Goal: Task Accomplishment & Management: Manage account settings

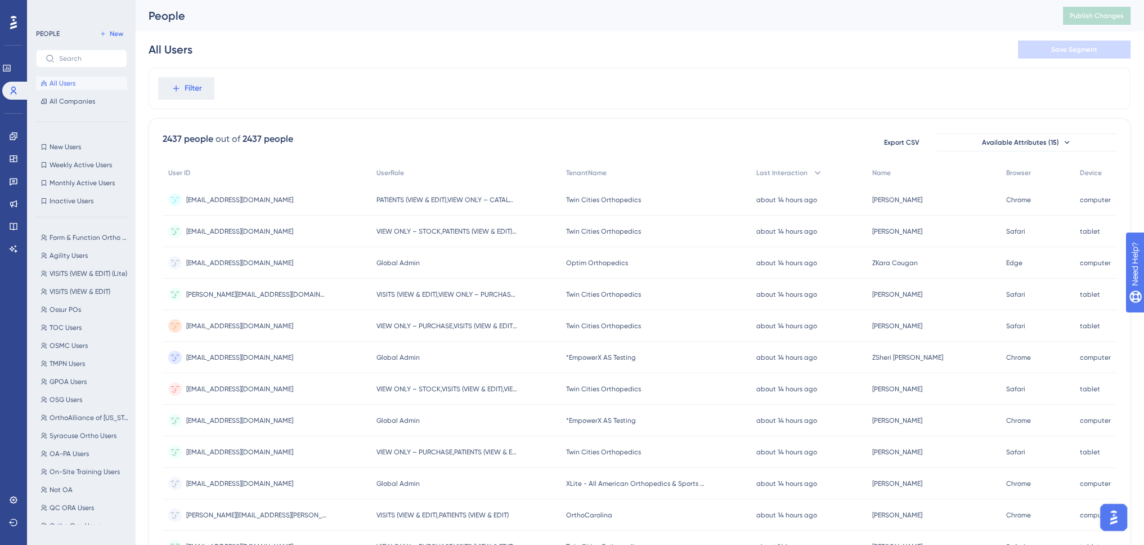
click at [11, 10] on div "Performance Users Engagement Widgets Feedback Product Updates Knowledge Base AI…" at bounding box center [13, 272] width 27 height 545
click at [10, 65] on icon at bounding box center [6, 68] width 7 height 7
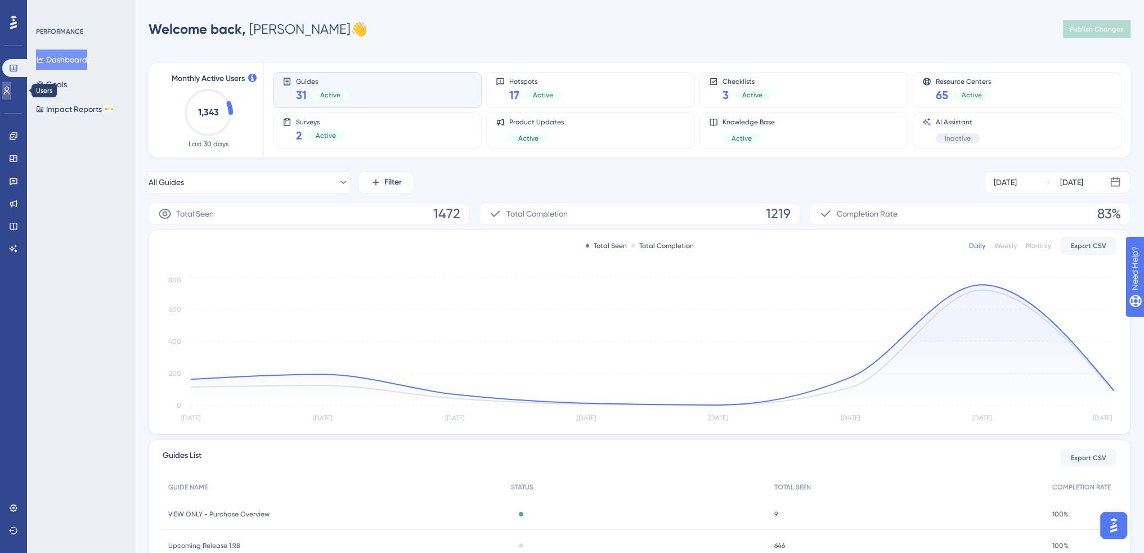
click at [10, 88] on icon at bounding box center [7, 91] width 6 height 8
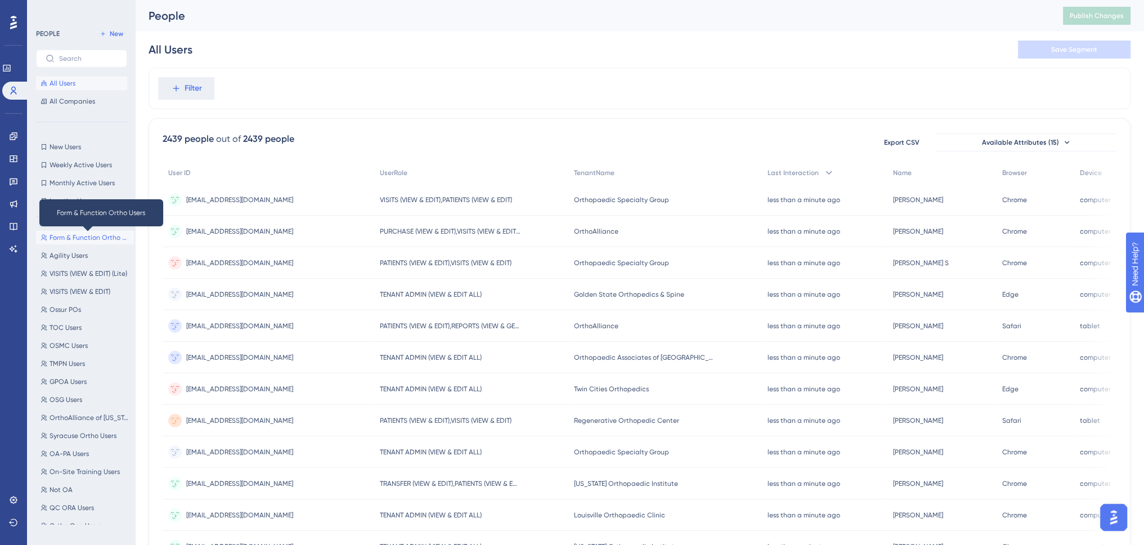
click at [71, 236] on span "Form & Function Ortho Users" at bounding box center [90, 237] width 80 height 9
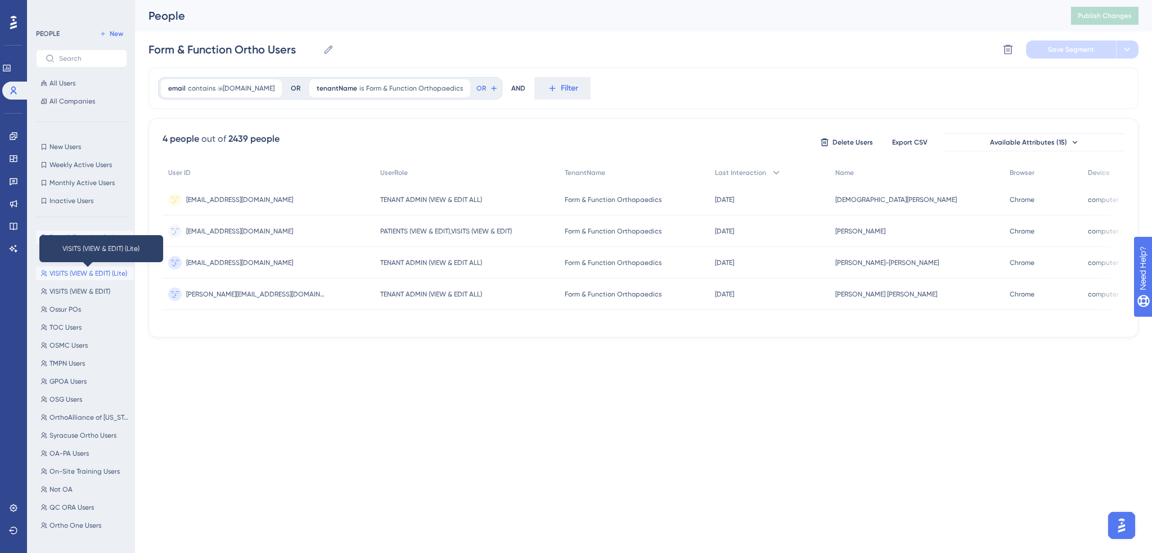
click at [69, 273] on span "VISITS (VIEW & EDIT) (Lite)" at bounding box center [89, 273] width 78 height 9
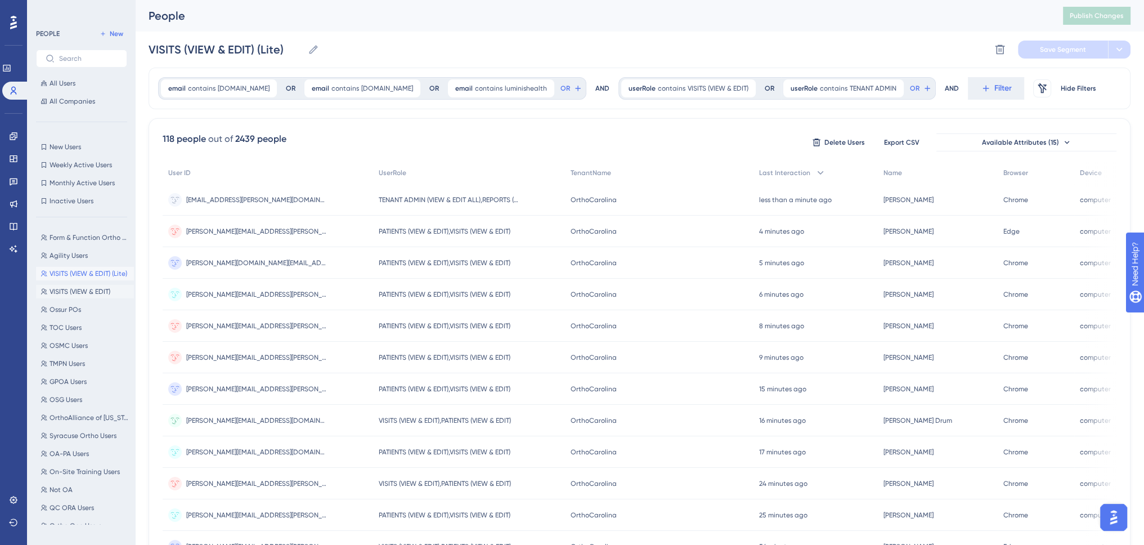
click at [57, 290] on span "VISITS (VIEW & EDIT)" at bounding box center [80, 291] width 61 height 9
type input "VISITS (VIEW & EDIT)"
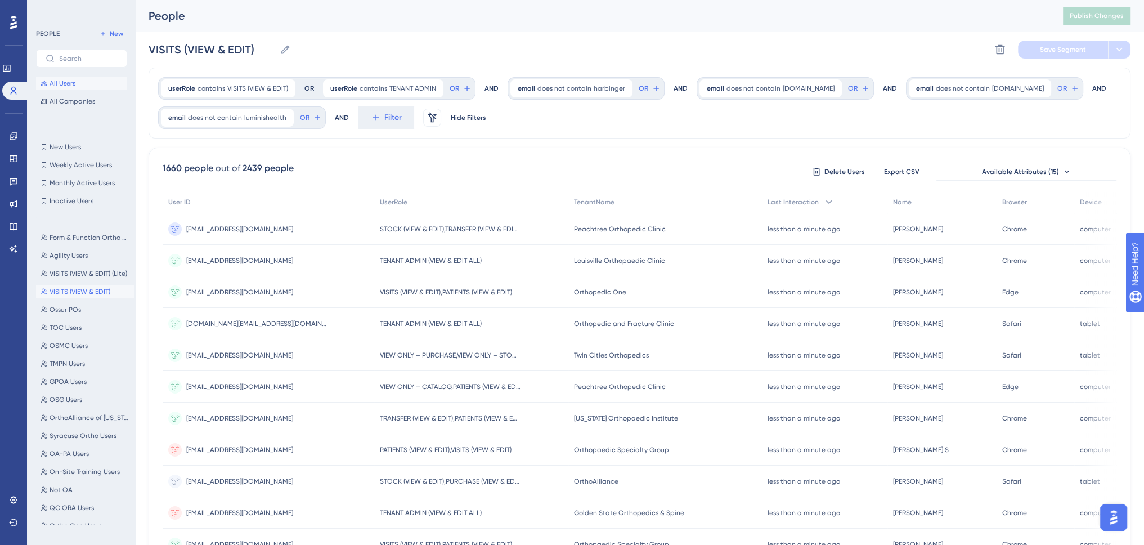
click at [56, 86] on span "All Users" at bounding box center [63, 83] width 26 height 9
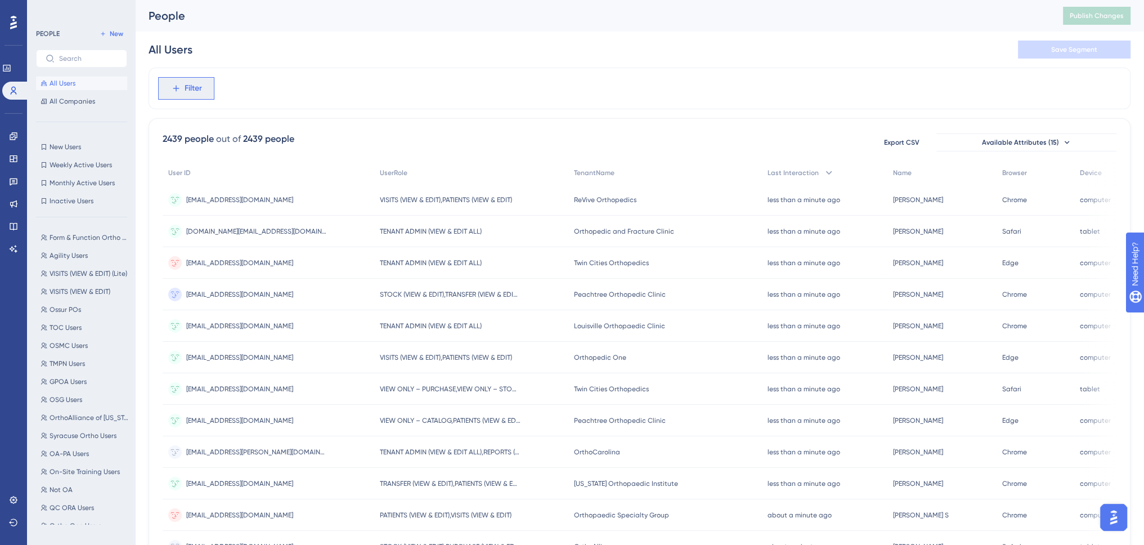
click at [181, 94] on button "Filter" at bounding box center [186, 88] width 56 height 23
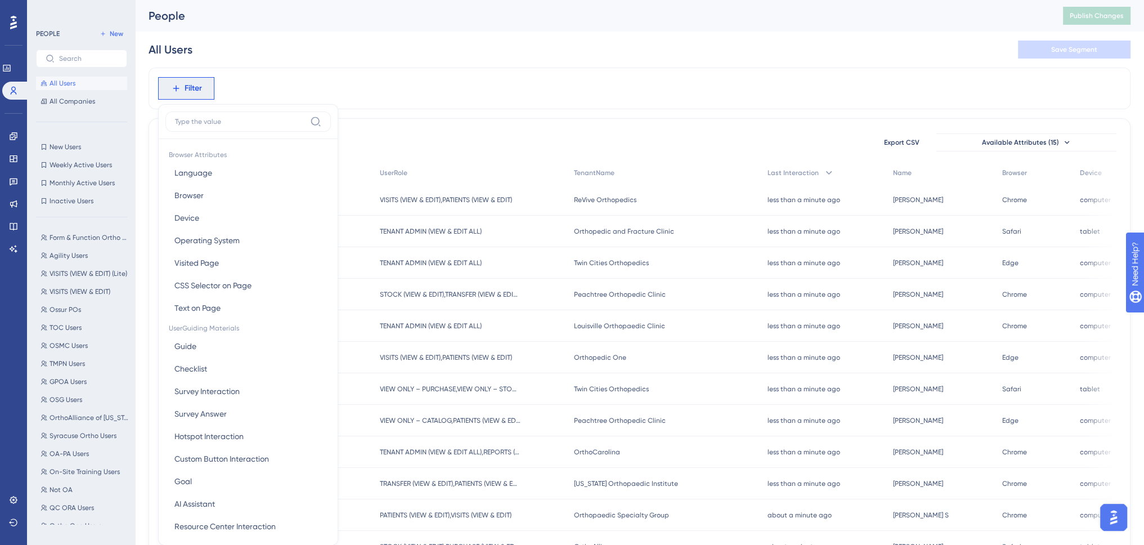
scroll to position [52, 0]
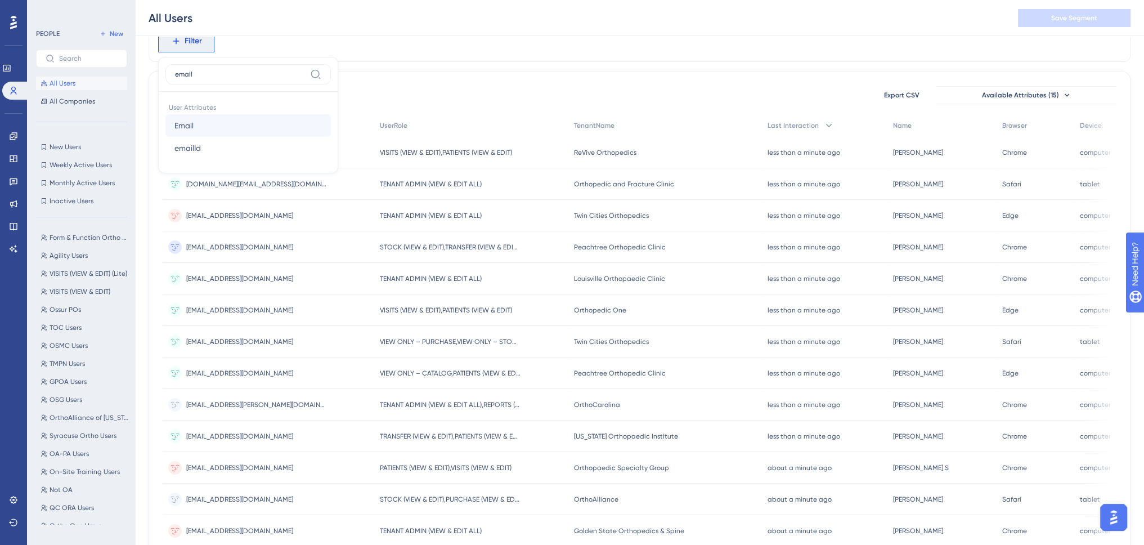
type input "email"
click at [191, 131] on span "Email" at bounding box center [183, 126] width 19 height 14
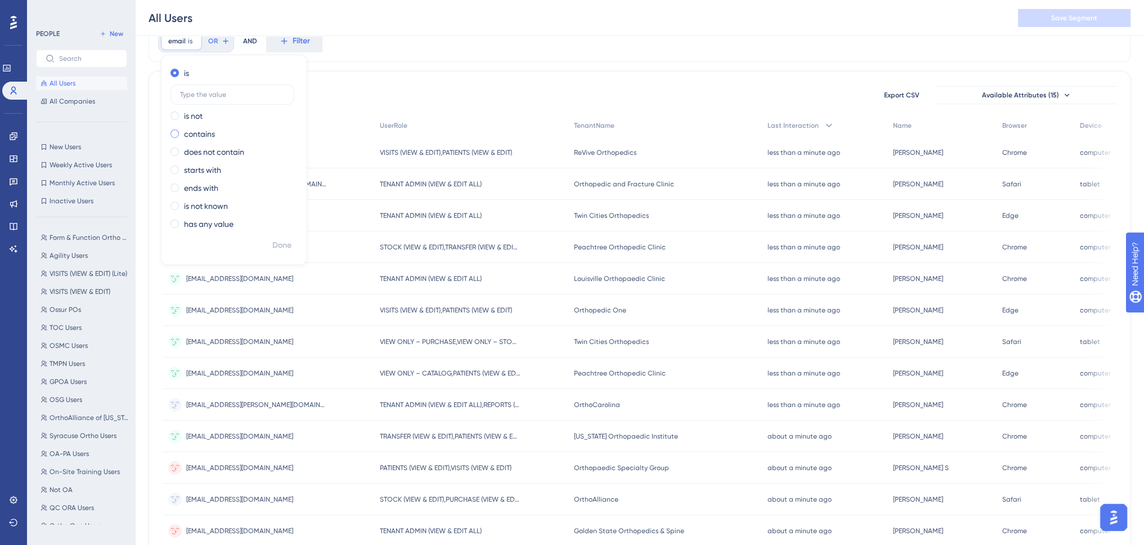
click at [198, 132] on label "contains" at bounding box center [199, 134] width 31 height 14
click at [212, 100] on div "is is not contains does not contain starts with ends with is not known has any …" at bounding box center [234, 149] width 145 height 171
click at [214, 127] on input "text" at bounding box center [232, 131] width 105 height 8
type input "l"
type input "kfilek"
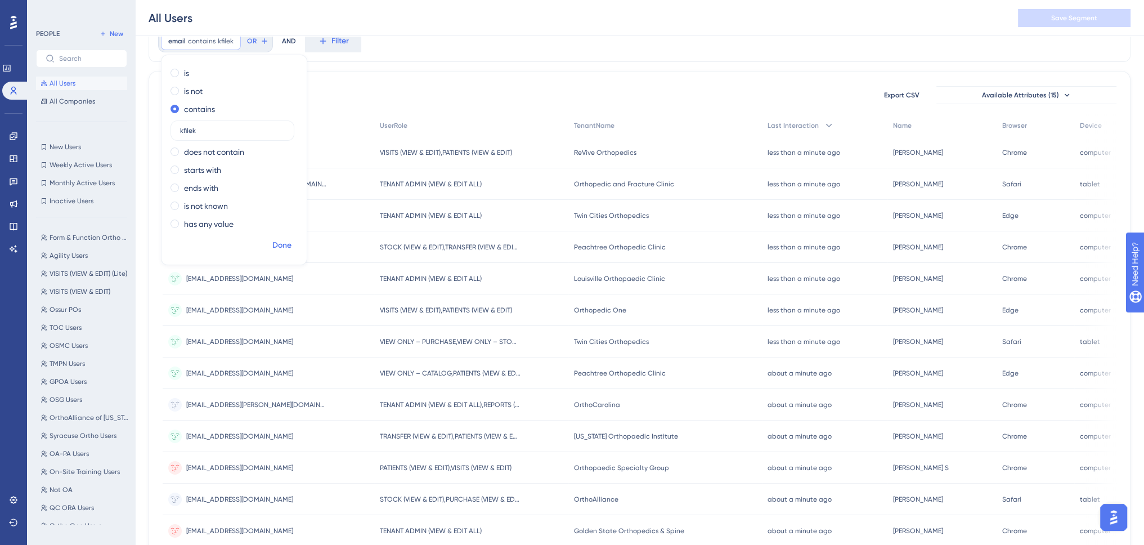
click at [284, 244] on span "Done" at bounding box center [281, 246] width 19 height 14
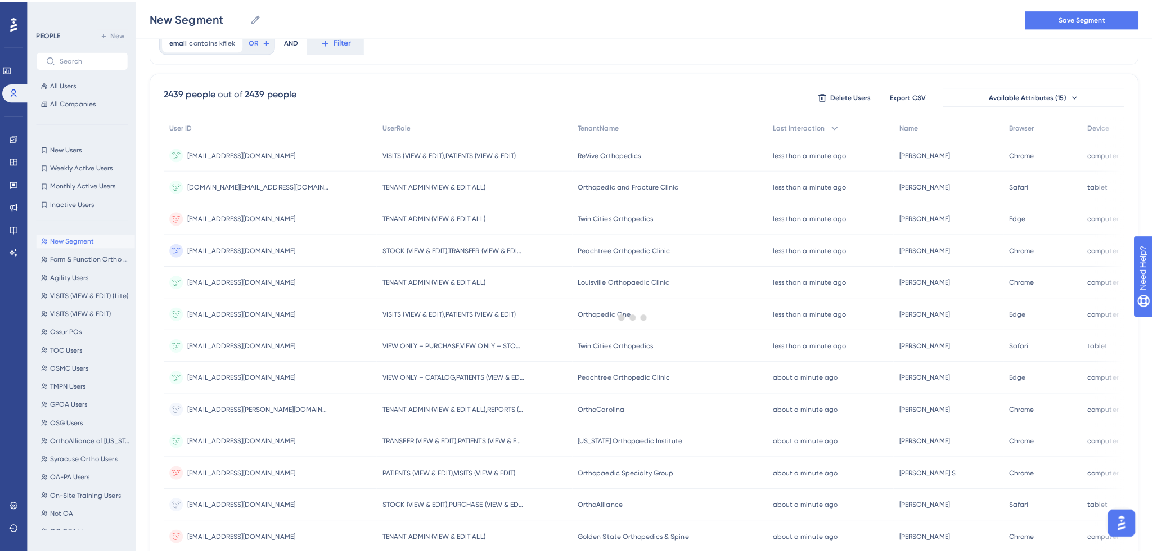
scroll to position [0, 0]
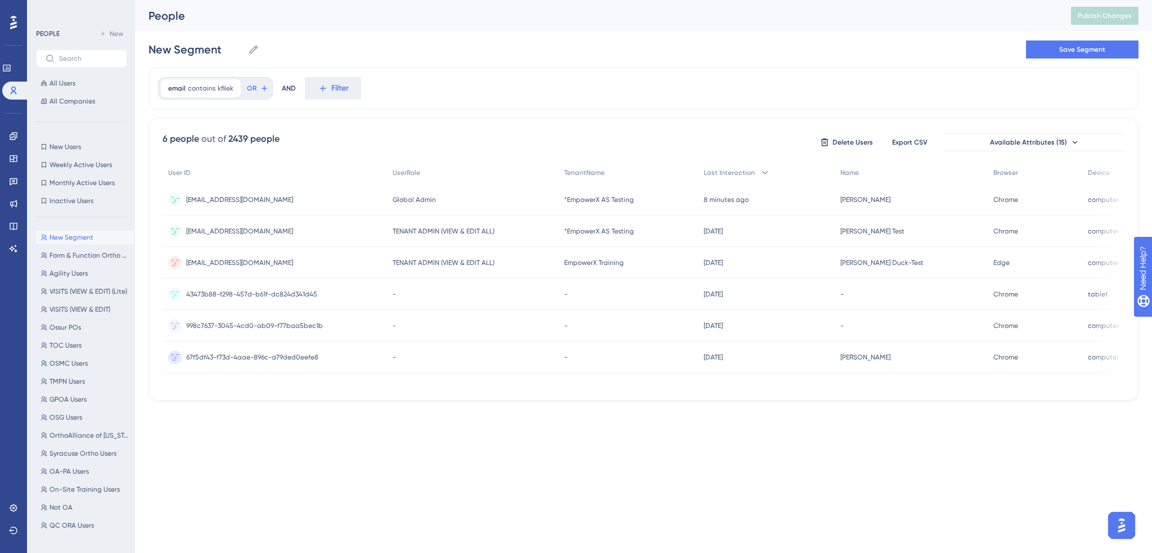
click at [211, 195] on span "[EMAIL_ADDRESS][DOMAIN_NAME]" at bounding box center [239, 199] width 107 height 9
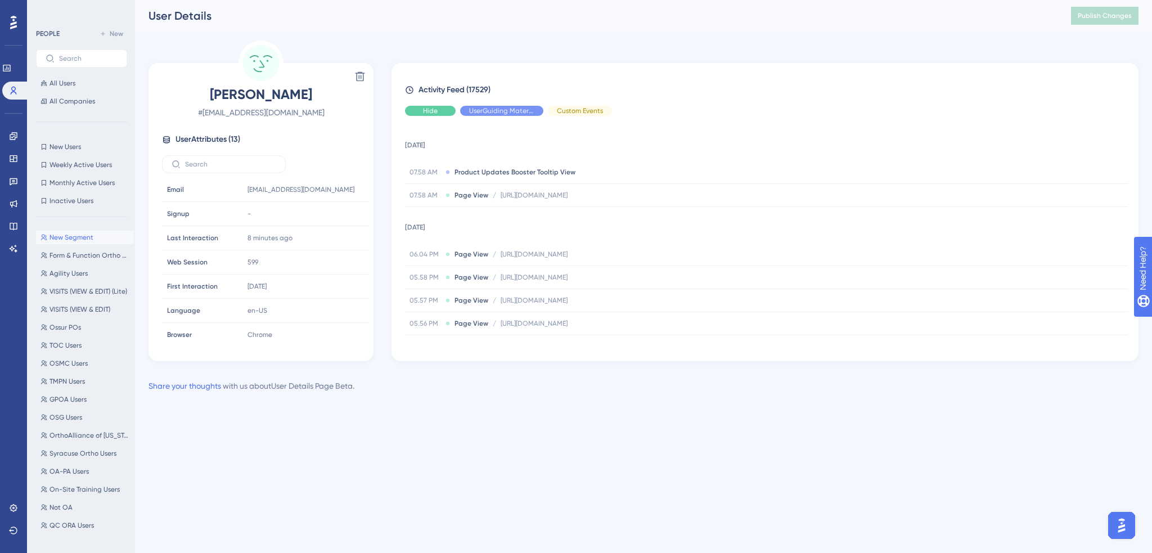
click at [423, 112] on span "Hide" at bounding box center [430, 110] width 15 height 9
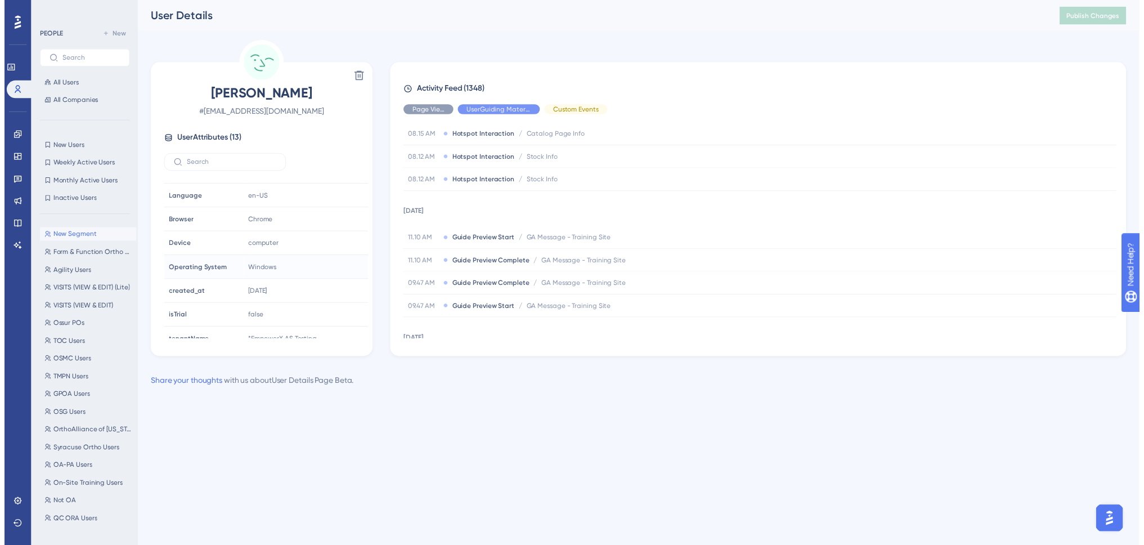
scroll to position [147, 0]
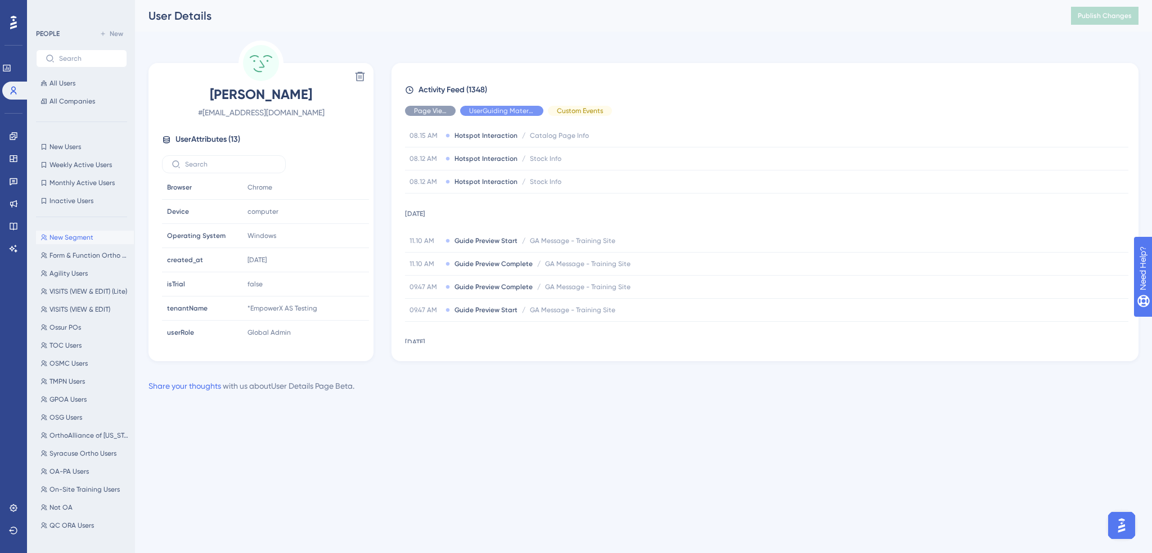
click at [551, 0] on html "Performance Users Engagement Widgets Feedback Product Updates Knowledge Base AI…" at bounding box center [576, 0] width 1152 height 0
drag, startPoint x: 270, startPoint y: 469, endPoint x: 255, endPoint y: 465, distance: 15.6
click at [270, 0] on html "Performance Users Engagement Widgets Feedback Product Updates Knowledge Base AI…" at bounding box center [576, 0] width 1152 height 0
click at [11, 134] on icon at bounding box center [13, 136] width 9 height 9
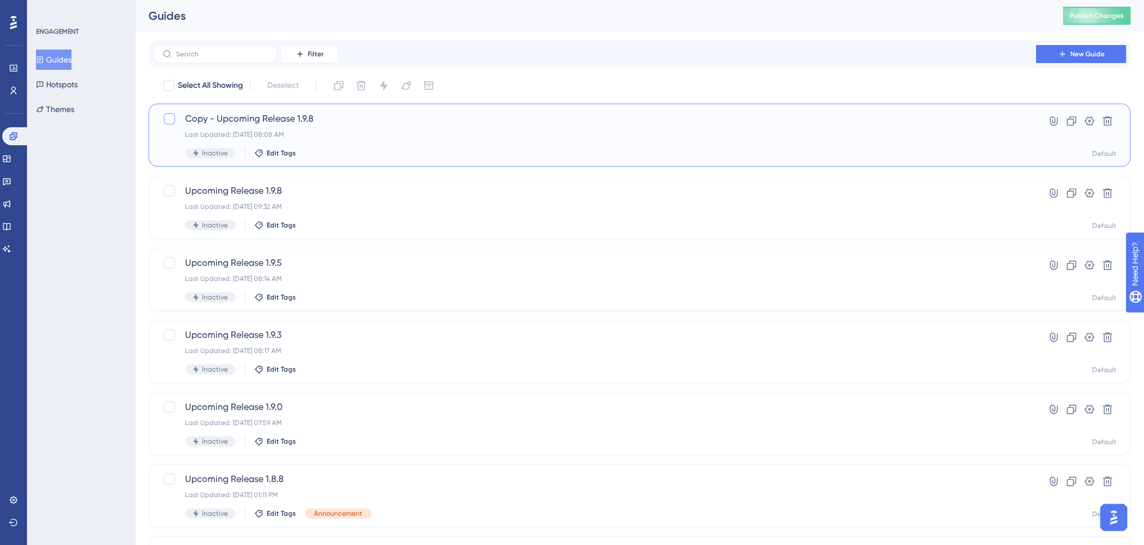
drag, startPoint x: 169, startPoint y: 120, endPoint x: 320, endPoint y: 105, distance: 151.6
click at [169, 120] on div at bounding box center [169, 118] width 11 height 11
checkbox input "true"
click at [1111, 121] on icon at bounding box center [1108, 121] width 10 height 10
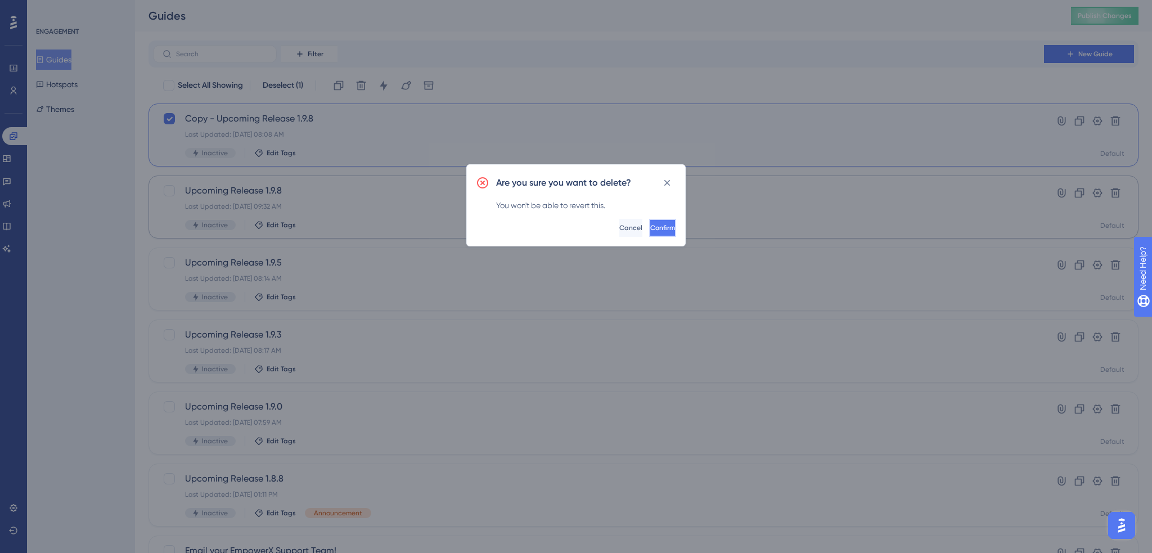
drag, startPoint x: 651, startPoint y: 227, endPoint x: 665, endPoint y: 226, distance: 14.1
click at [652, 227] on span "Confirm" at bounding box center [663, 227] width 25 height 9
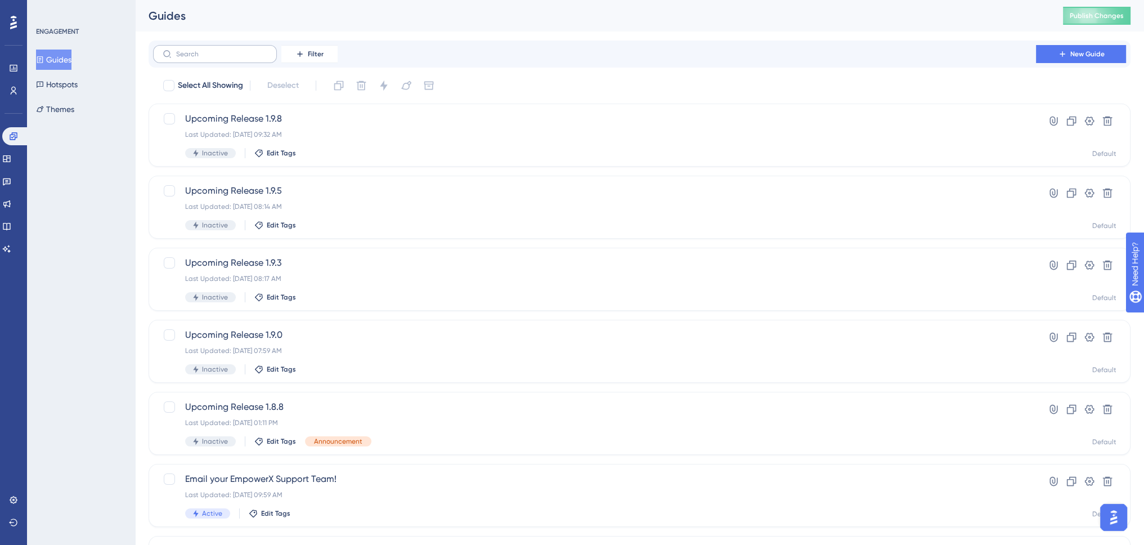
click at [192, 50] on label at bounding box center [215, 54] width 124 height 18
click at [192, 50] on input "text" at bounding box center [221, 54] width 91 height 8
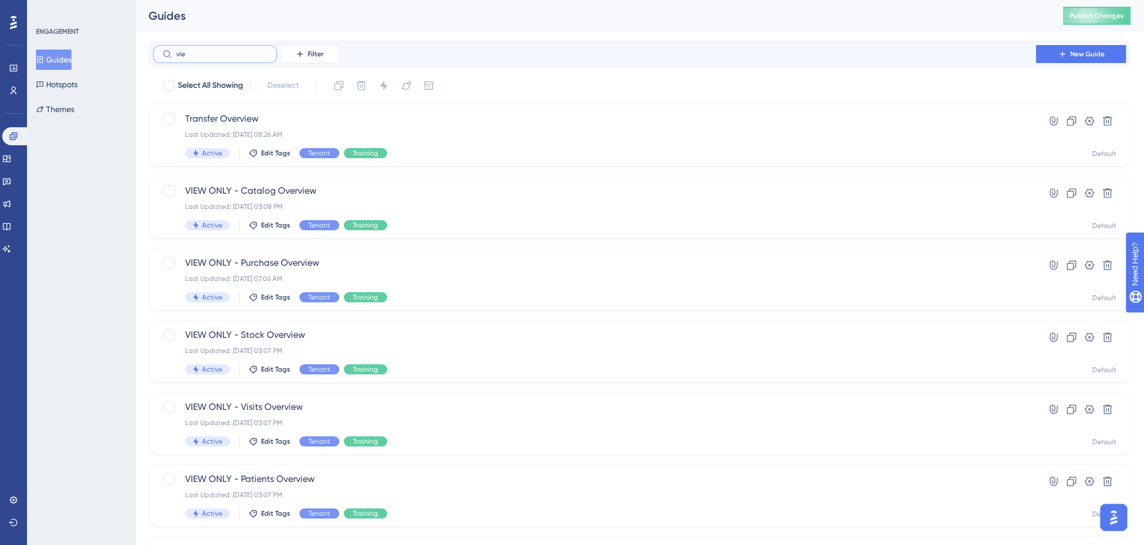
type input "viee"
checkbox input "true"
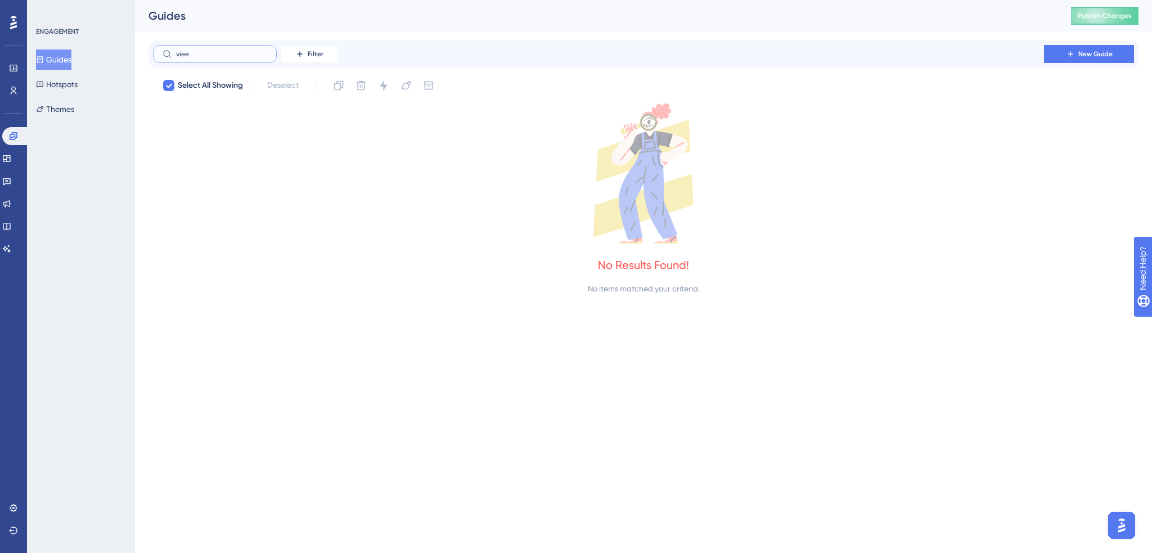
type input "vie"
checkbox input "false"
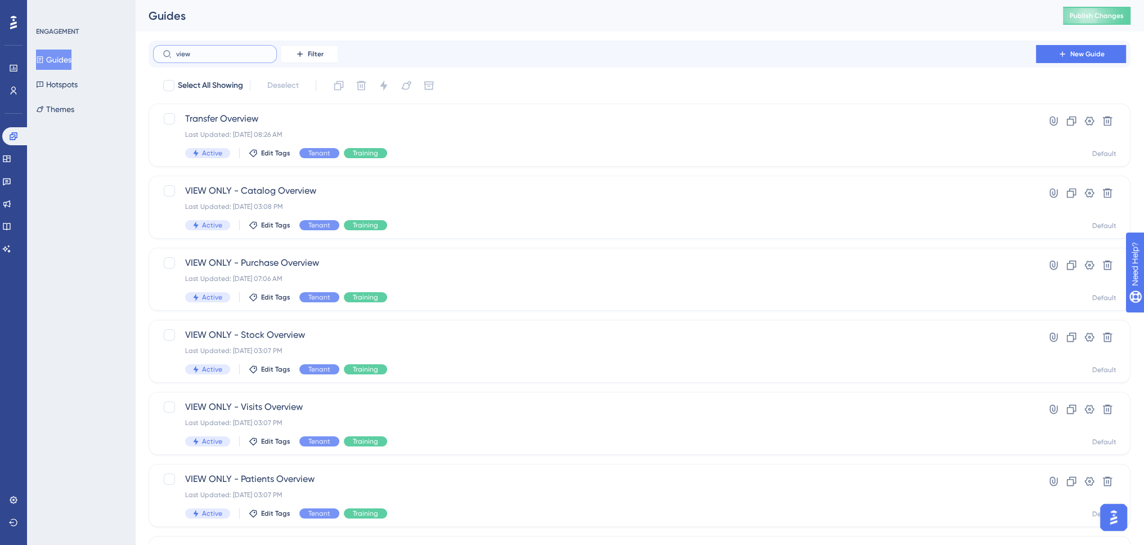
click at [182, 55] on input "view" at bounding box center [221, 54] width 91 height 8
click at [182, 54] on input "view" at bounding box center [221, 54] width 91 height 8
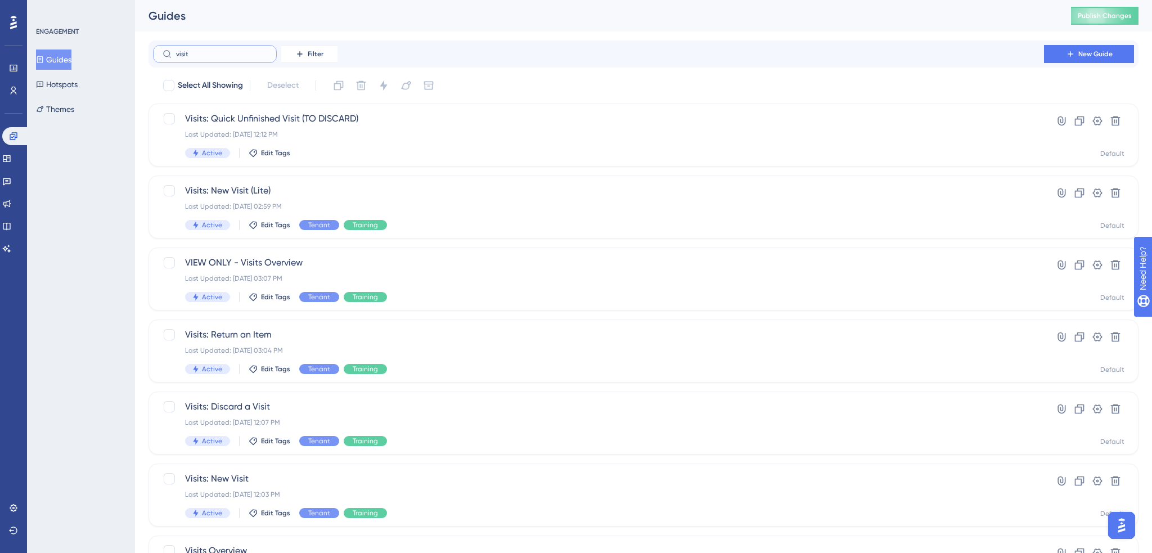
type input "visit o"
checkbox input "true"
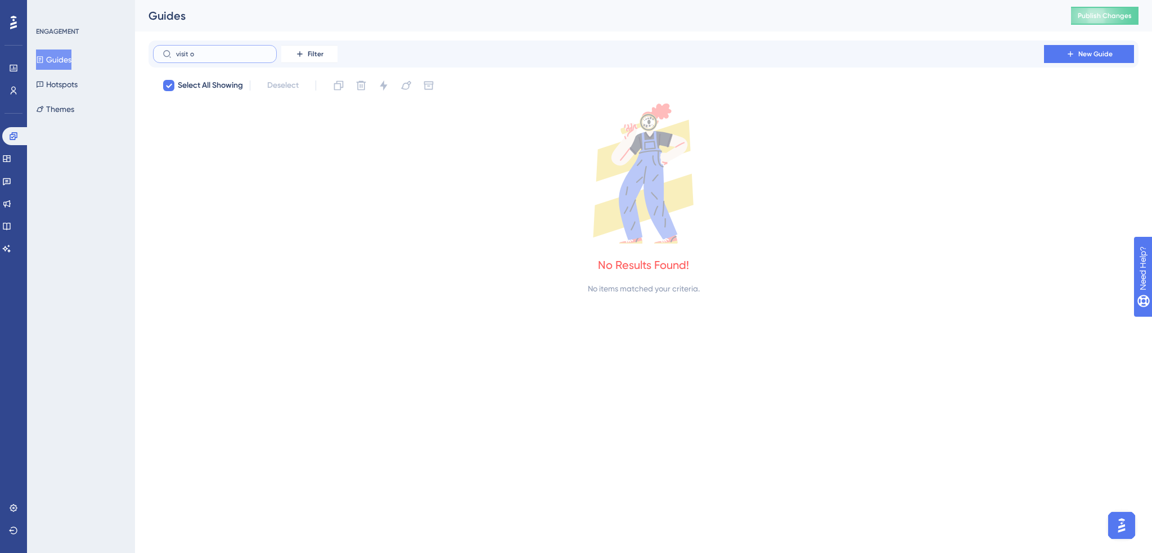
type input "visit"
checkbox input "false"
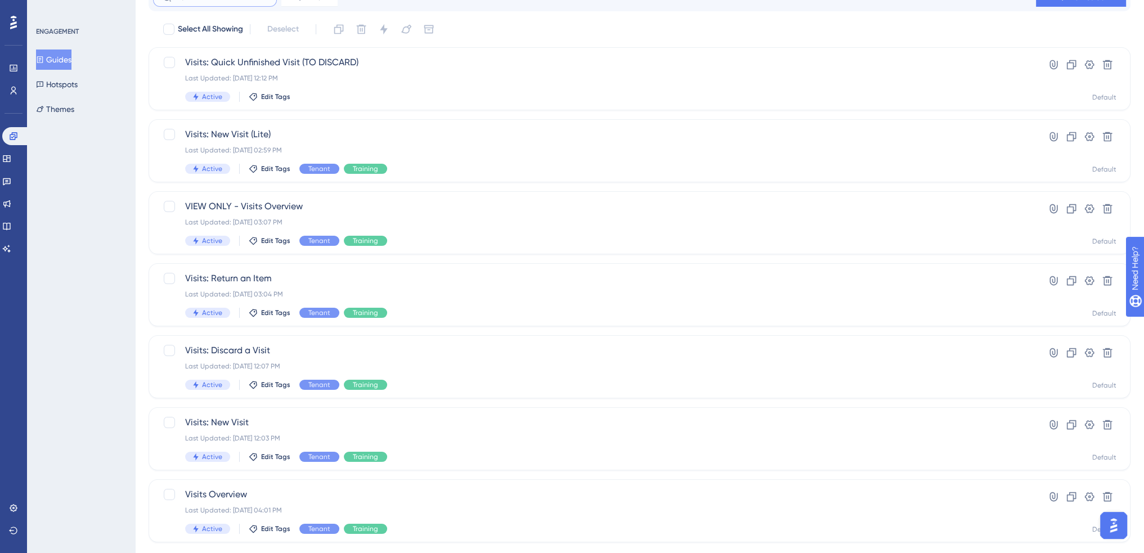
scroll to position [81, 0]
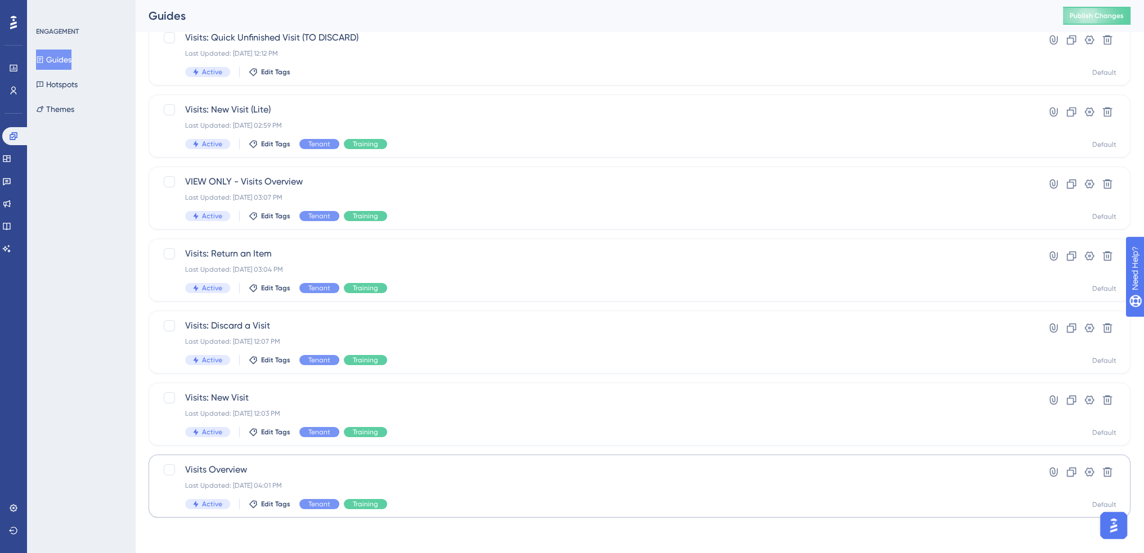
type input "visit"
click at [463, 476] on div "Visits Overview Last Updated: [DATE] 04:01 PM Active Edit Tags Tenant Training" at bounding box center [594, 486] width 819 height 46
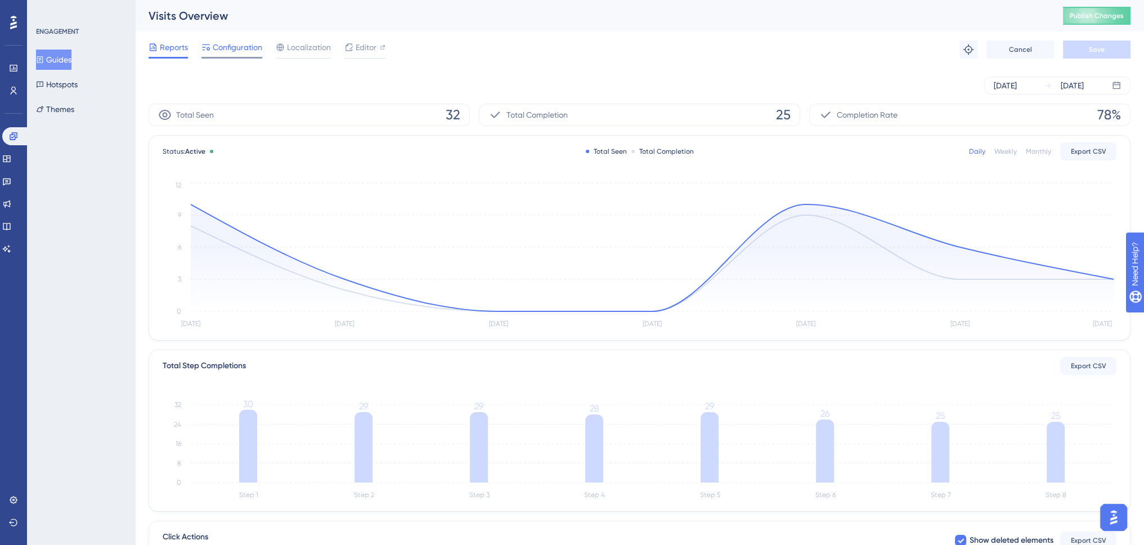
click at [231, 48] on span "Configuration" at bounding box center [238, 48] width 50 height 14
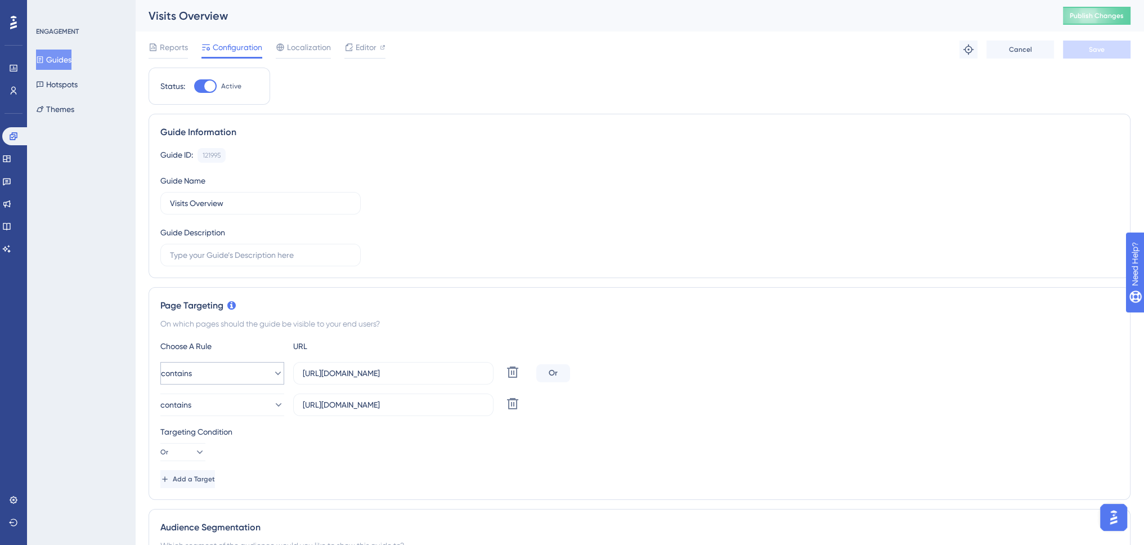
scroll to position [56, 0]
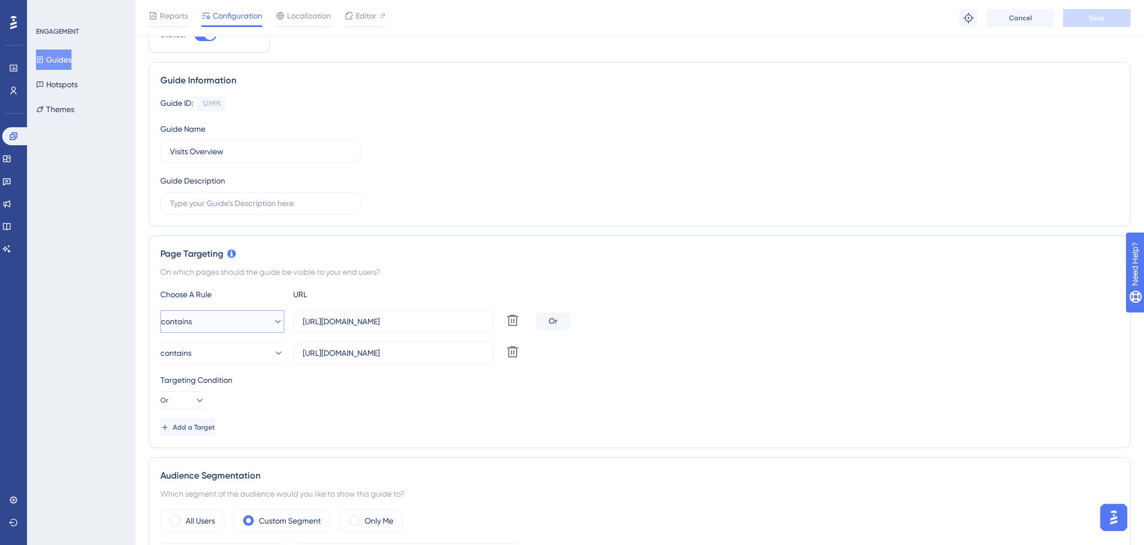
click at [232, 312] on button "contains" at bounding box center [222, 321] width 124 height 23
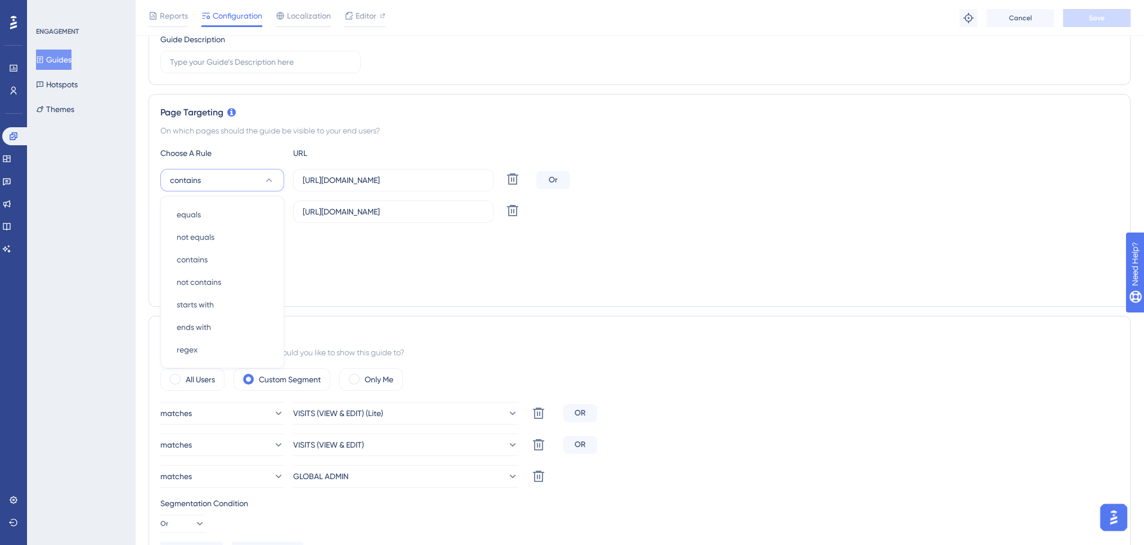
click at [225, 172] on button "contains" at bounding box center [222, 180] width 124 height 23
click at [119, 208] on div "ENGAGEMENT Guides Hotspots Themes" at bounding box center [81, 272] width 108 height 545
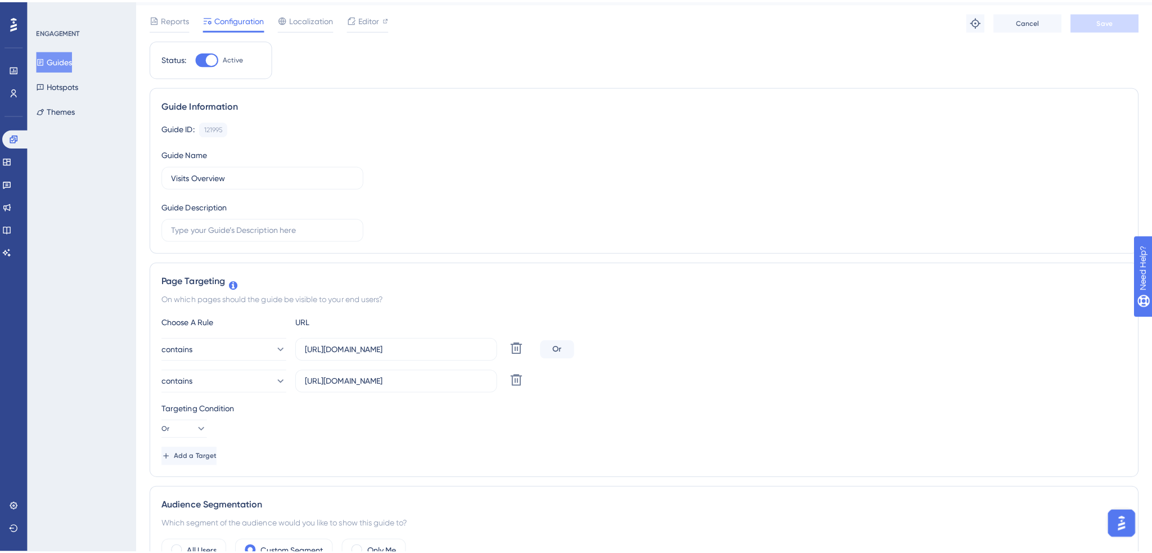
scroll to position [0, 0]
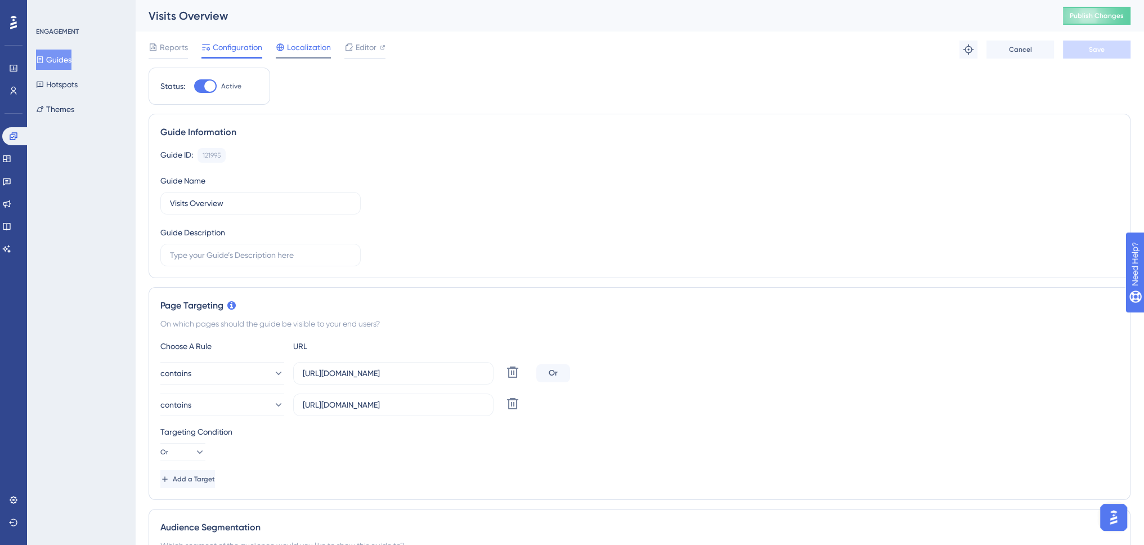
drag, startPoint x: 302, startPoint y: 44, endPoint x: 255, endPoint y: 48, distance: 46.3
click at [300, 44] on span "Localization" at bounding box center [309, 48] width 44 height 14
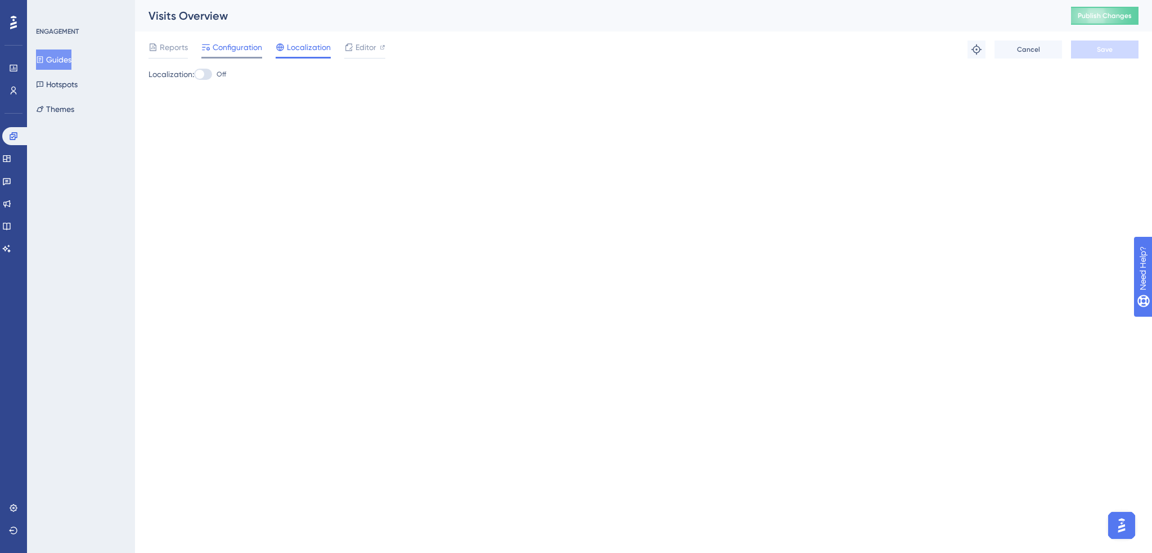
click at [237, 53] on span "Configuration" at bounding box center [238, 48] width 50 height 14
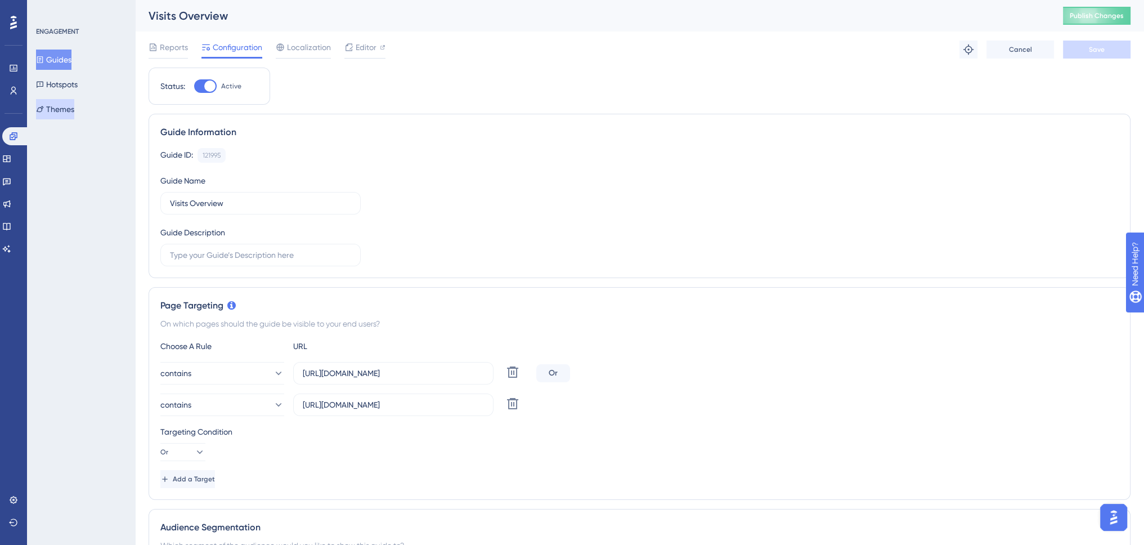
click at [64, 104] on button "Themes" at bounding box center [55, 109] width 38 height 20
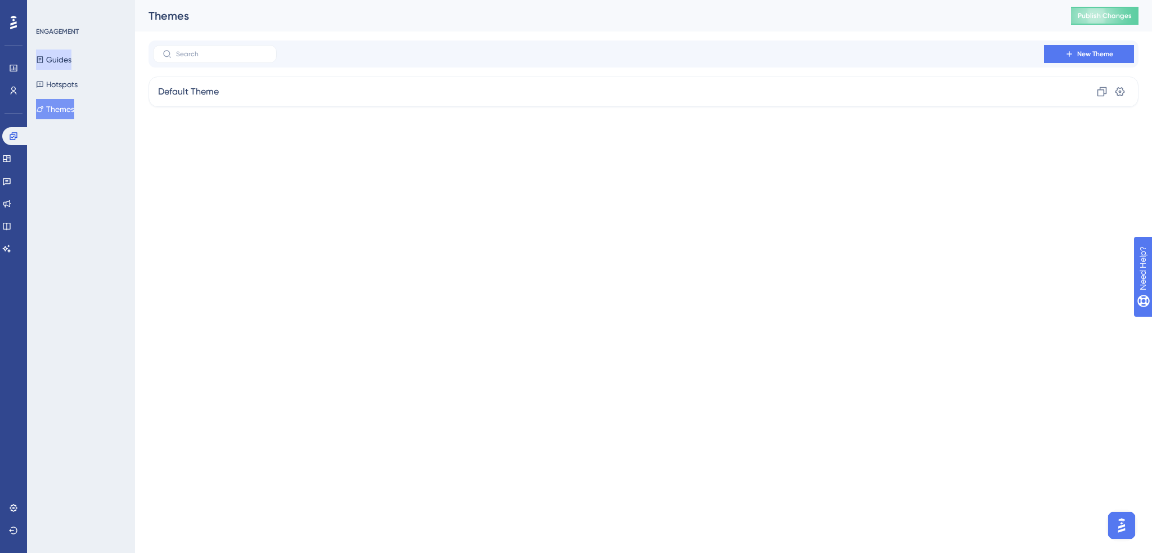
click at [65, 58] on button "Guides" at bounding box center [53, 60] width 35 height 20
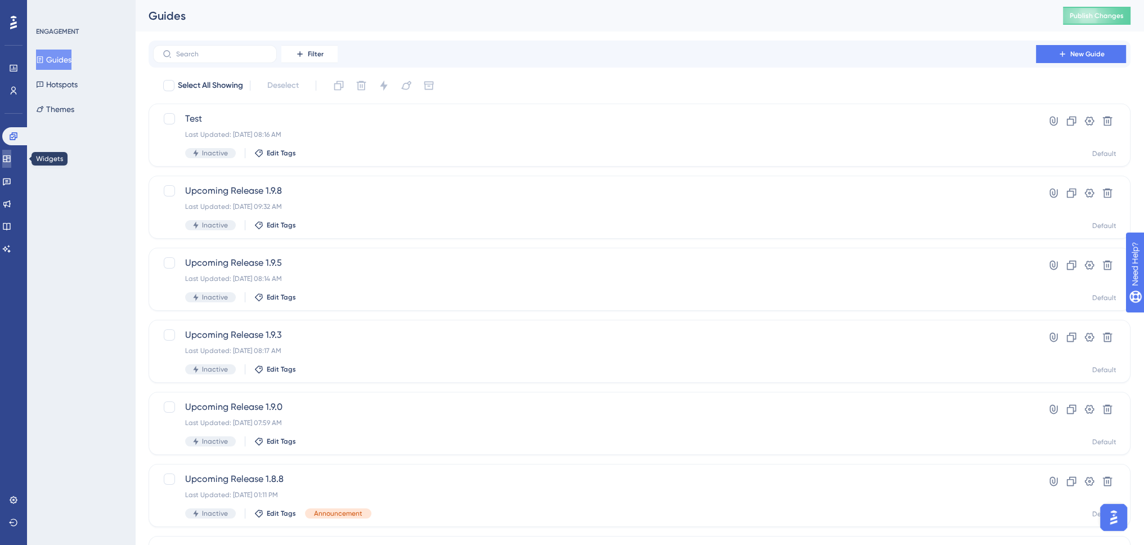
click at [10, 159] on icon at bounding box center [6, 158] width 7 height 7
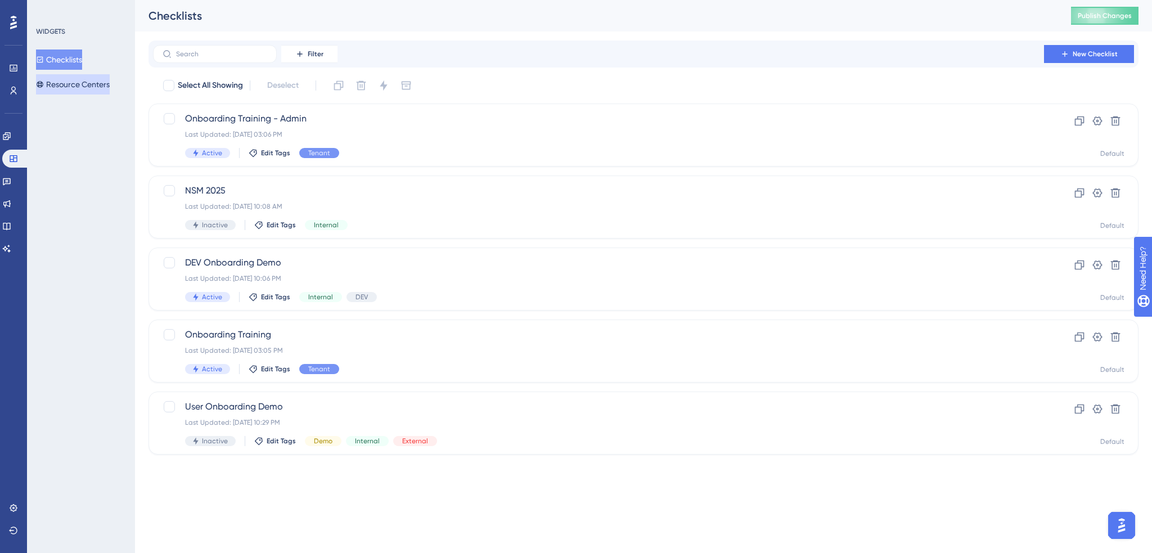
drag, startPoint x: 79, startPoint y: 85, endPoint x: 86, endPoint y: 68, distance: 18.4
click at [79, 87] on button "Resource Centers" at bounding box center [73, 84] width 74 height 20
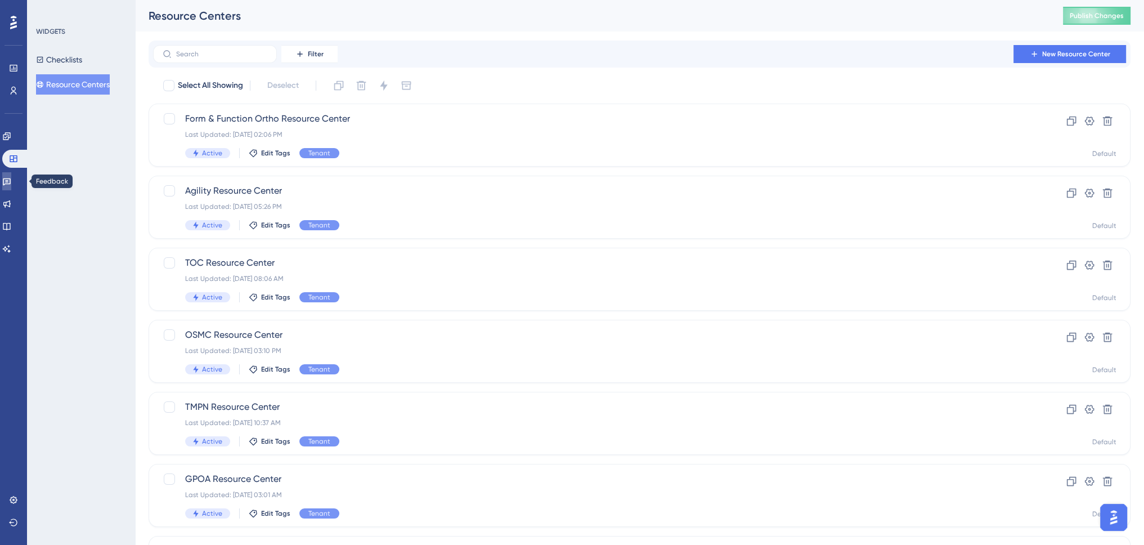
click at [11, 180] on link at bounding box center [6, 181] width 9 height 18
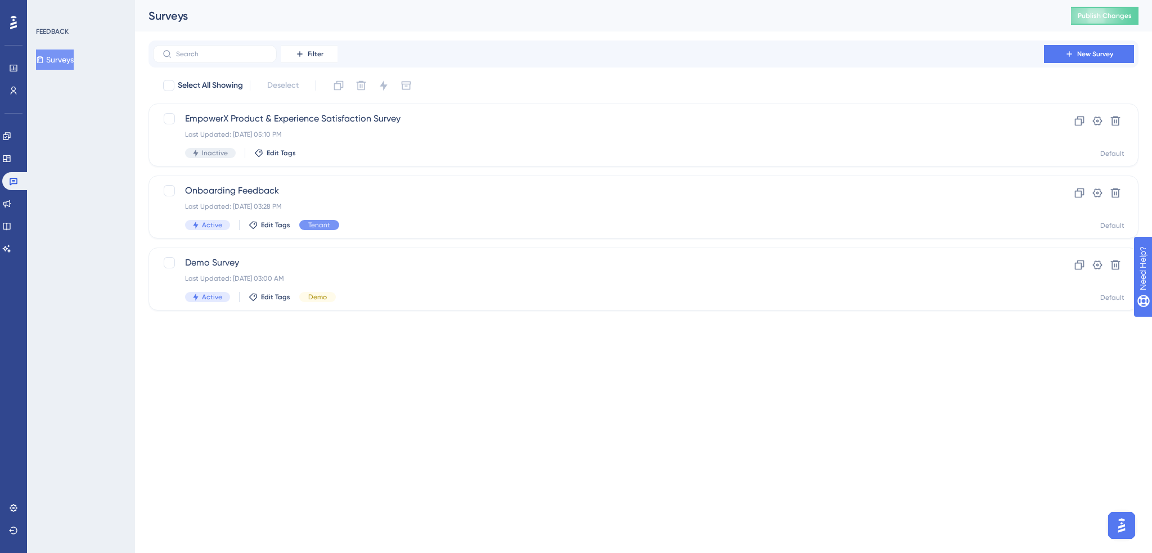
click at [470, 0] on html "Performance Users Engagement Widgets Feedback Product Updates Knowledge Base AI…" at bounding box center [576, 0] width 1152 height 0
click at [426, 202] on div "Last Updated: [DATE] 03:28 PM" at bounding box center [598, 206] width 827 height 9
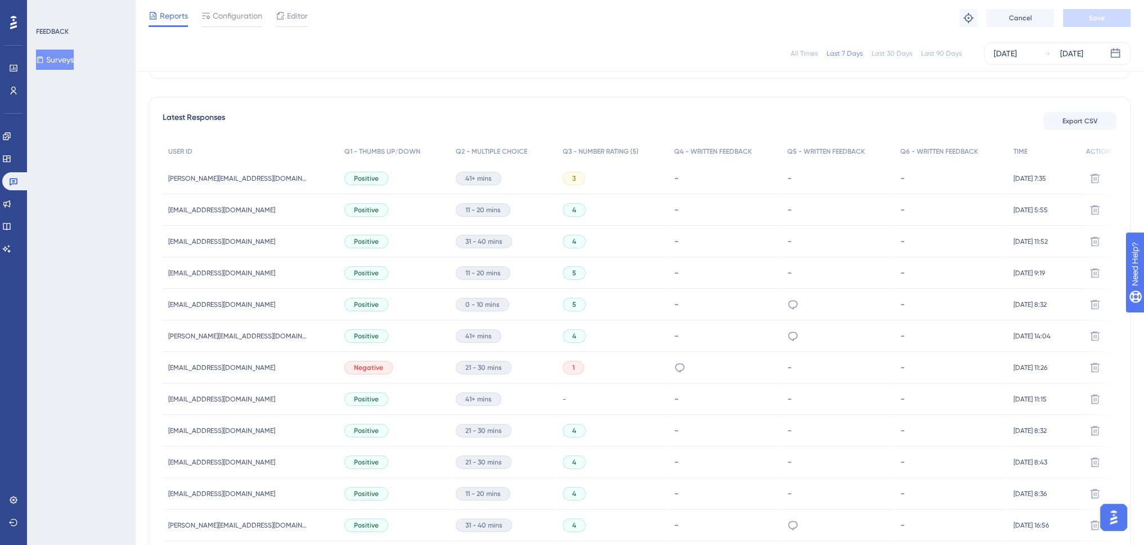
scroll to position [11, 0]
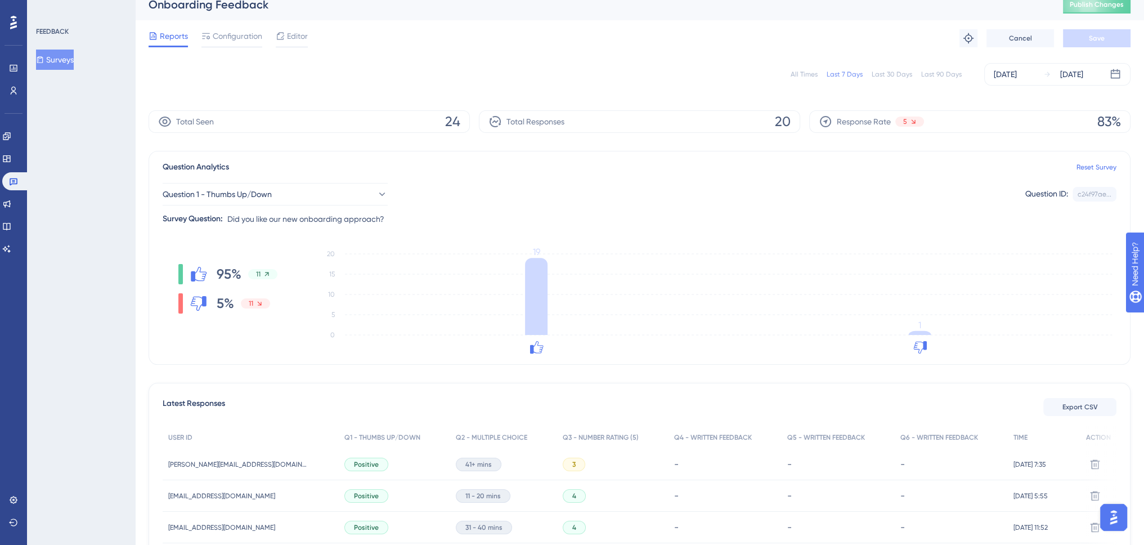
click at [948, 79] on div "All Times Last 7 Days Last 30 Days Last 90 Days [DATE] [DATE]" at bounding box center [640, 74] width 982 height 23
click at [940, 75] on div "Last 90 Days" at bounding box center [941, 74] width 41 height 9
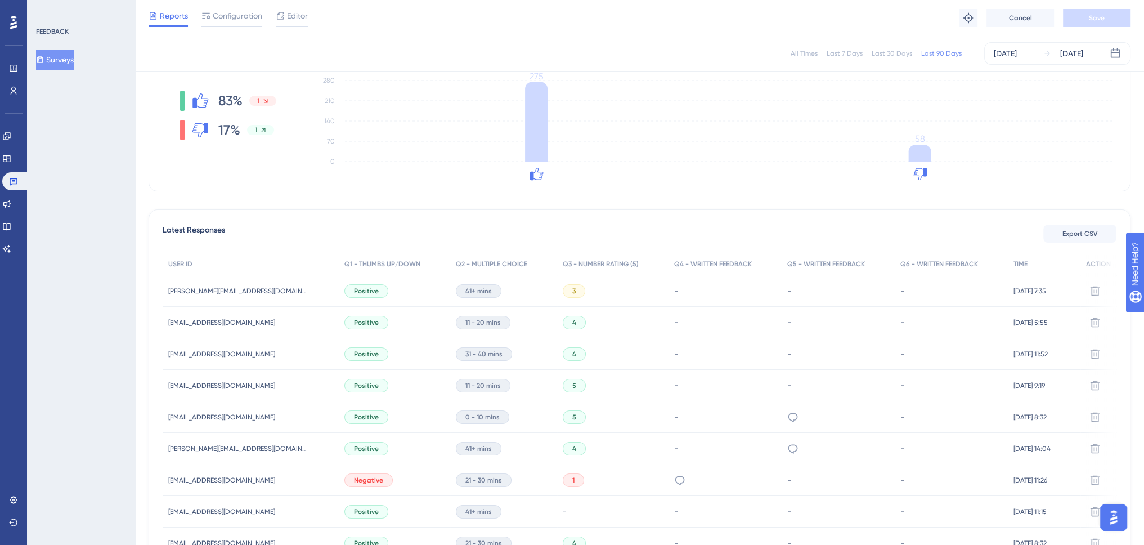
scroll to position [0, 0]
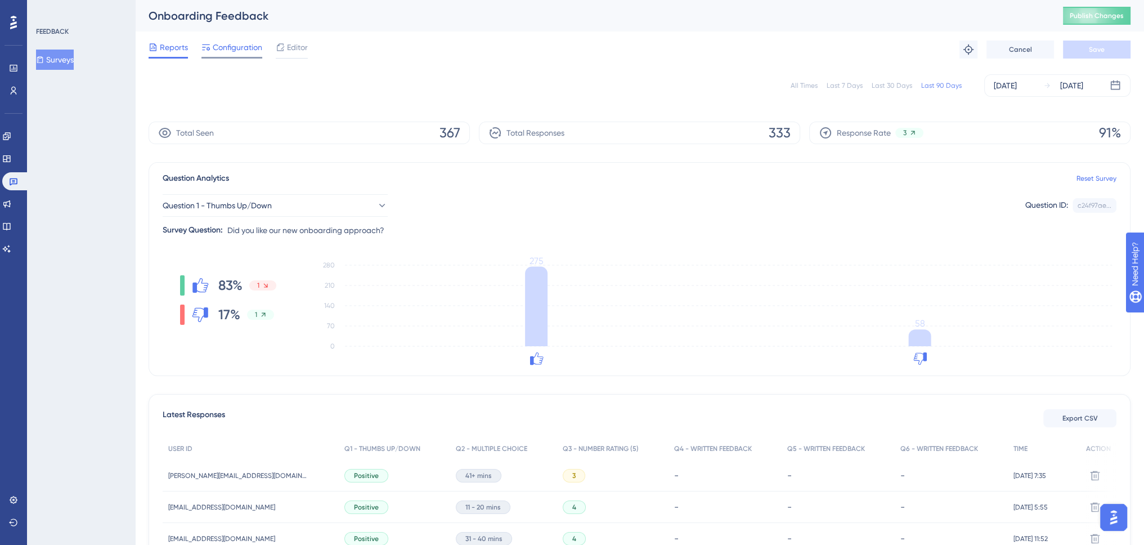
click at [214, 52] on span "Configuration" at bounding box center [238, 48] width 50 height 14
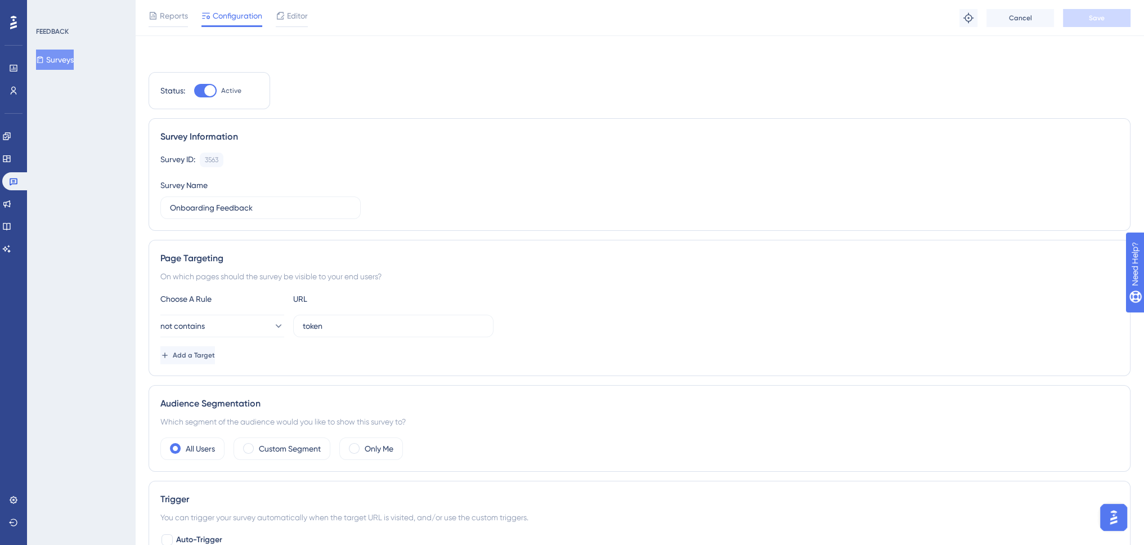
scroll to position [225, 0]
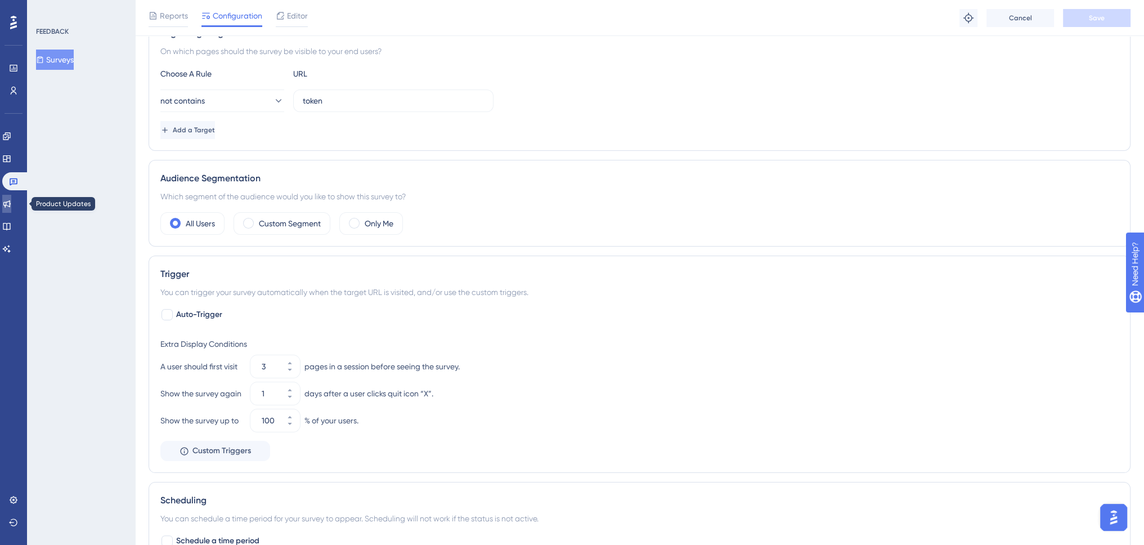
click at [11, 203] on icon at bounding box center [6, 203] width 9 height 9
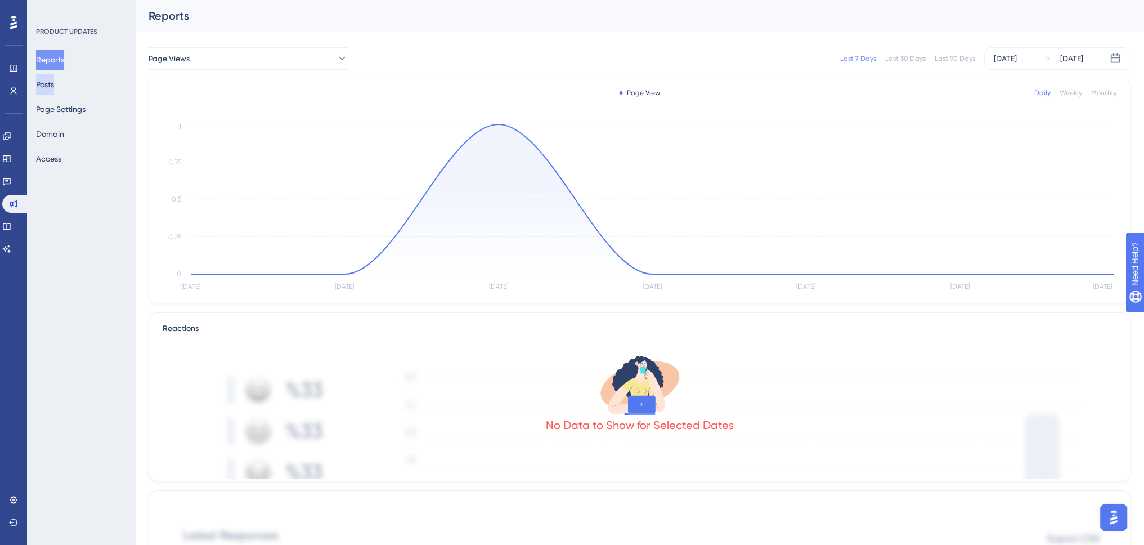
click at [50, 83] on button "Posts" at bounding box center [45, 84] width 18 height 20
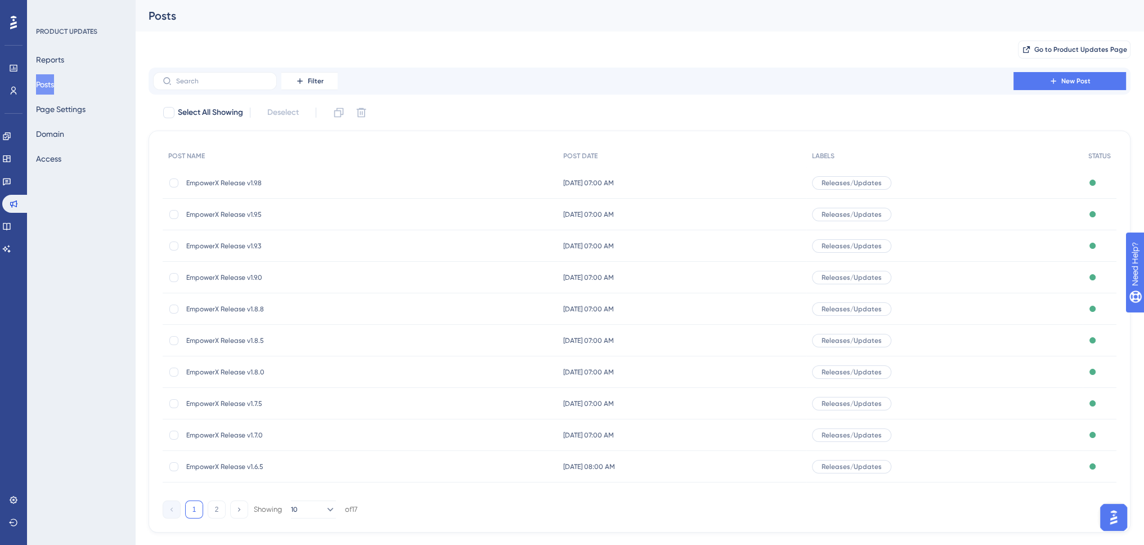
click at [241, 182] on span "EmpowerX Release v1.9.8" at bounding box center [276, 182] width 180 height 9
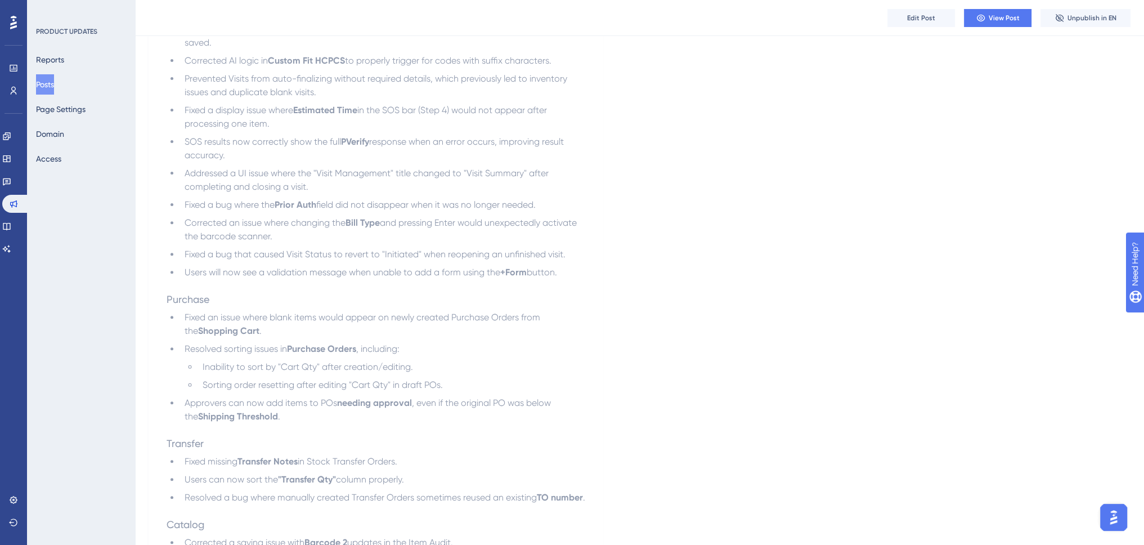
scroll to position [281, 0]
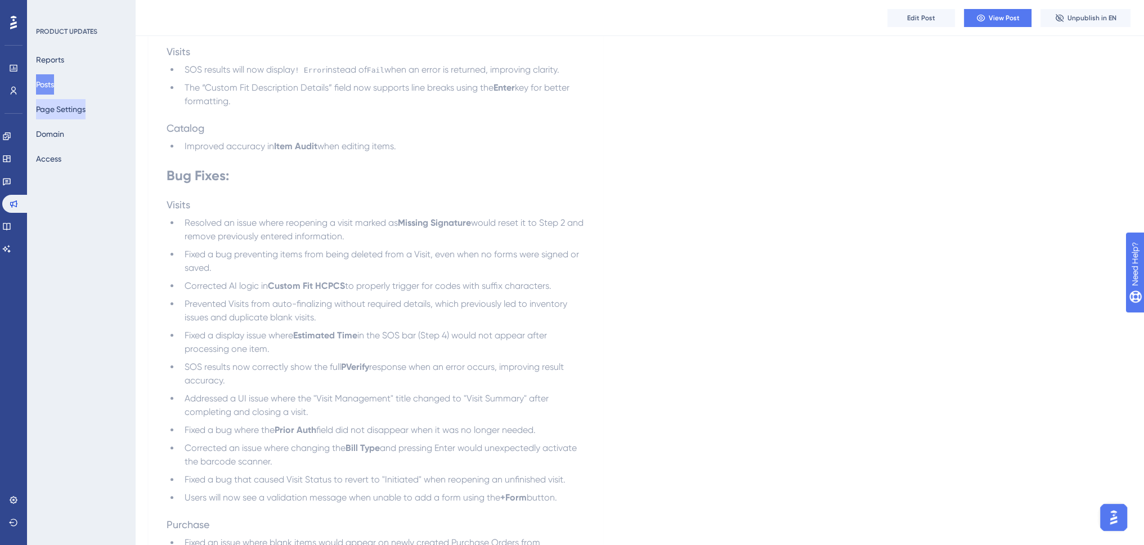
click at [67, 112] on button "Page Settings" at bounding box center [61, 109] width 50 height 20
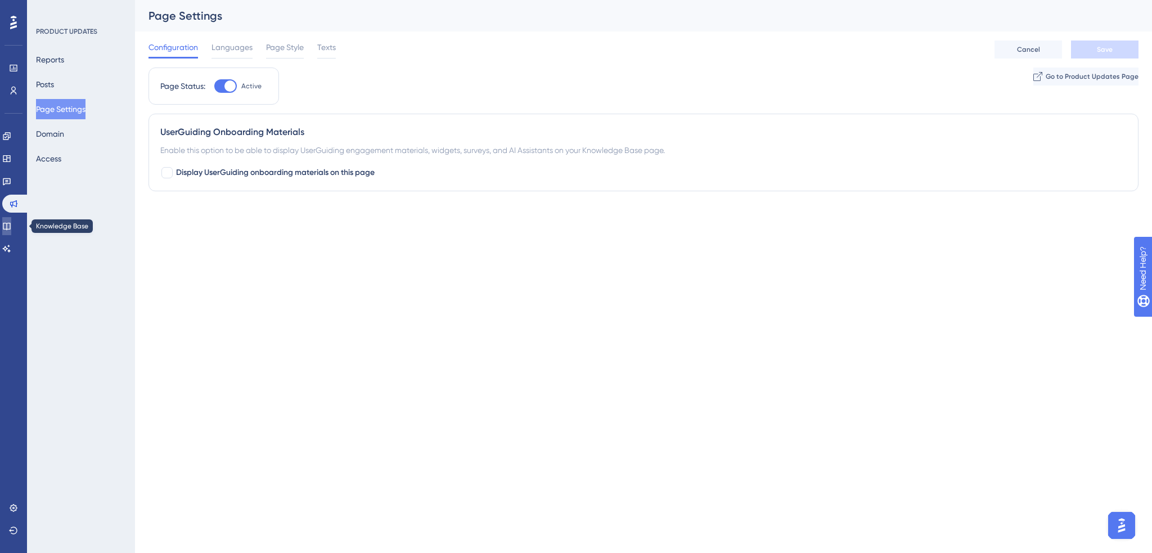
click at [11, 227] on icon at bounding box center [6, 226] width 9 height 9
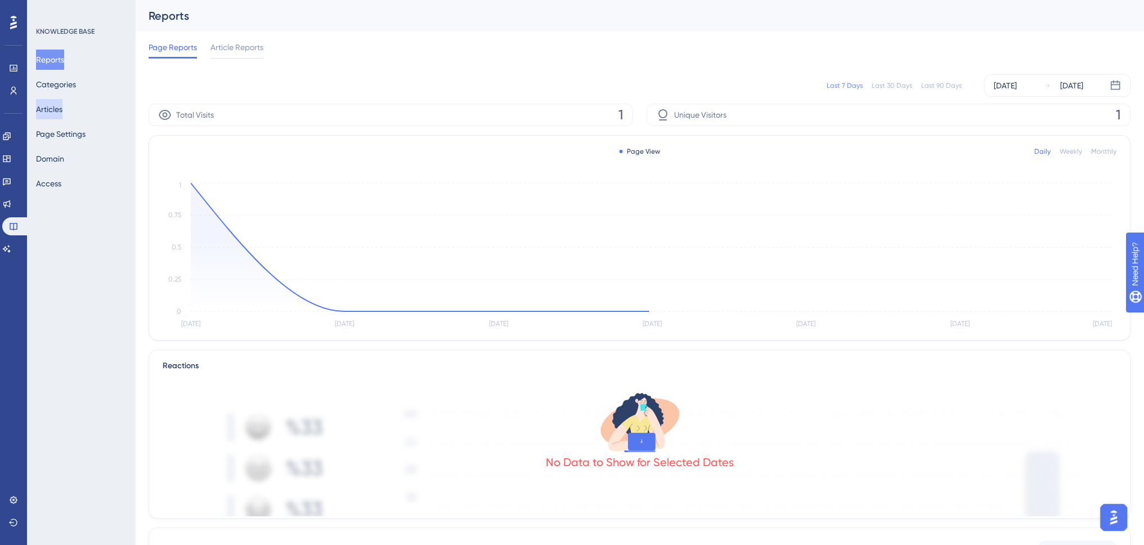
click at [62, 116] on button "Articles" at bounding box center [49, 109] width 26 height 20
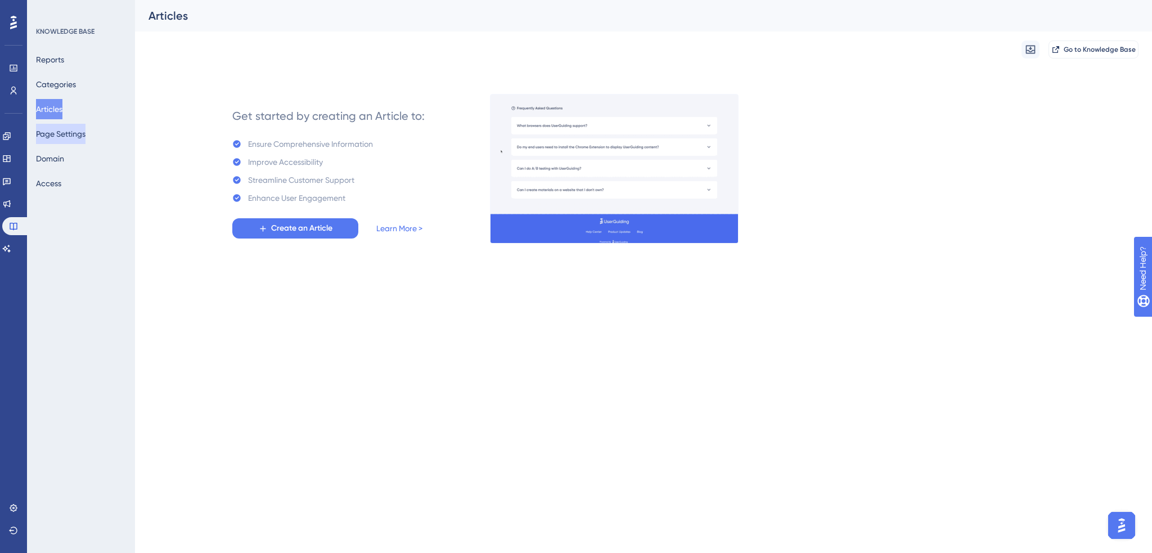
click at [81, 138] on button "Page Settings" at bounding box center [61, 134] width 50 height 20
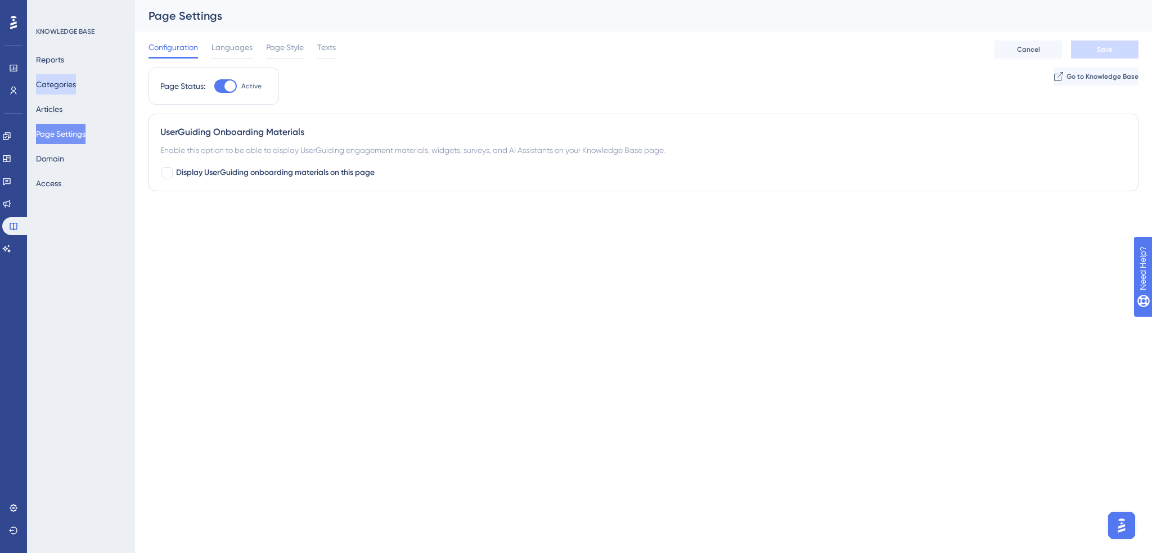
click at [73, 90] on button "Categories" at bounding box center [56, 84] width 40 height 20
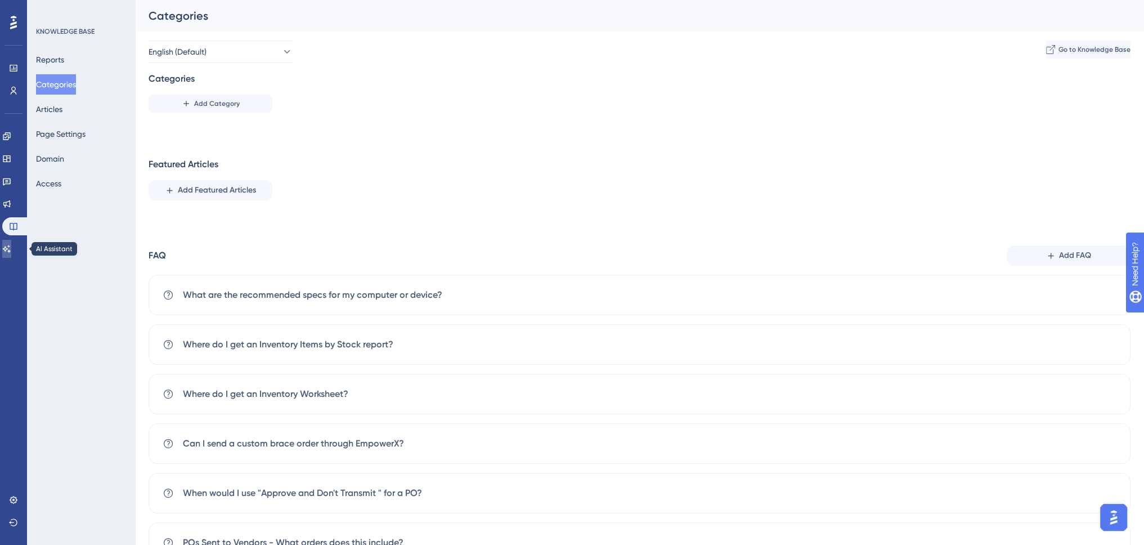
click at [11, 254] on link at bounding box center [6, 249] width 9 height 18
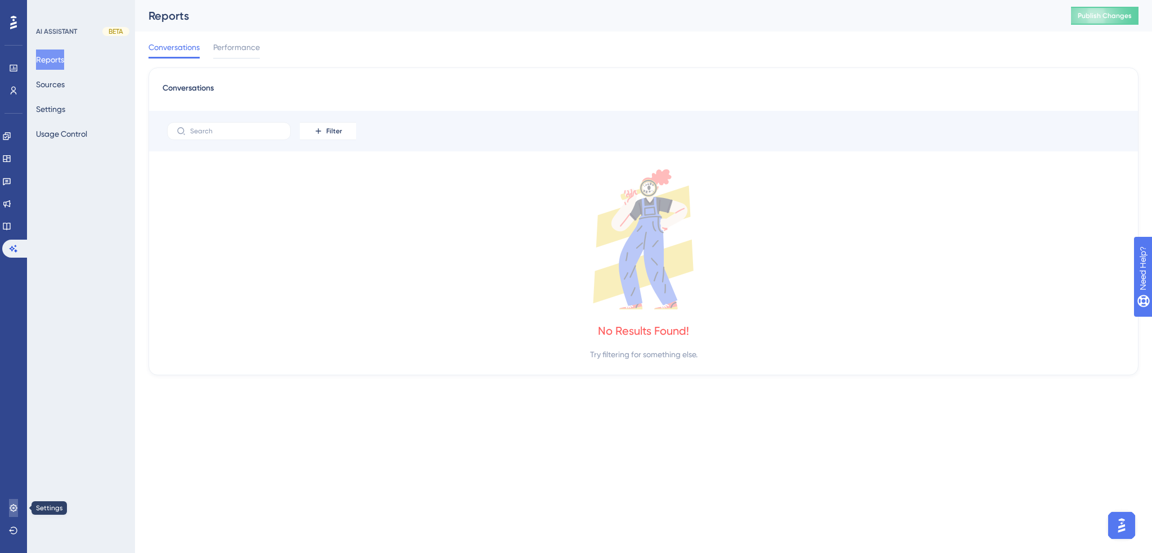
click at [11, 510] on icon at bounding box center [13, 507] width 7 height 7
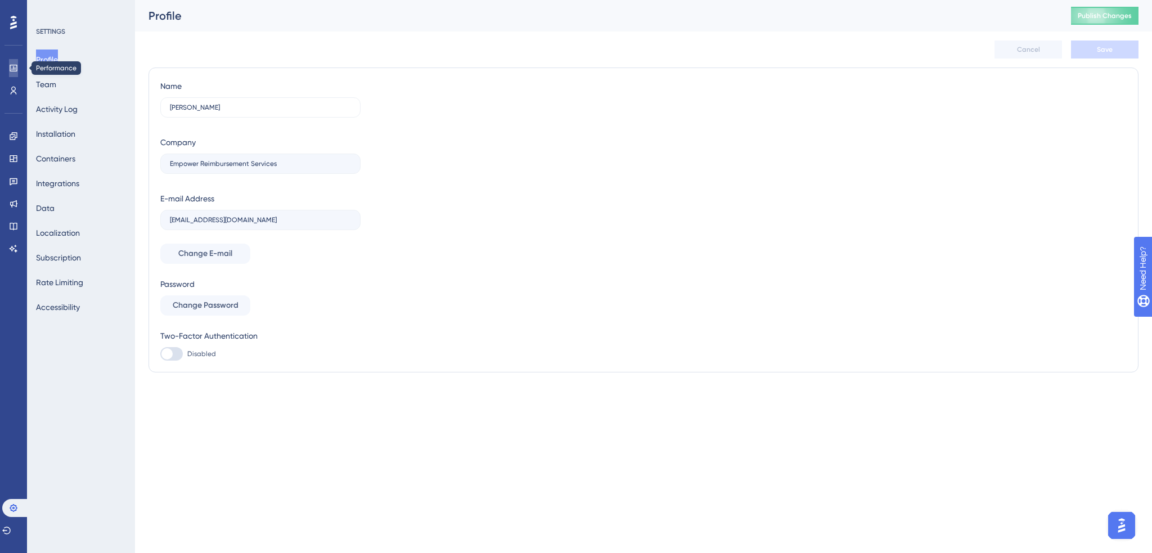
click at [11, 70] on icon at bounding box center [13, 68] width 9 height 9
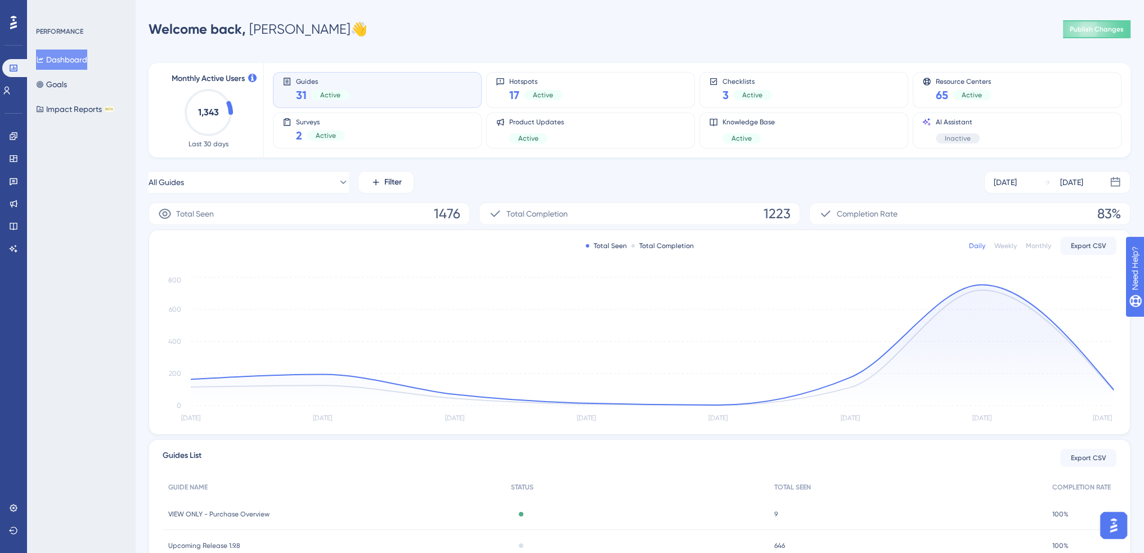
click at [88, 268] on div "PERFORMANCE Dashboard Goals Impact Reports BETA" at bounding box center [81, 276] width 108 height 553
click at [13, 132] on icon at bounding box center [13, 136] width 9 height 9
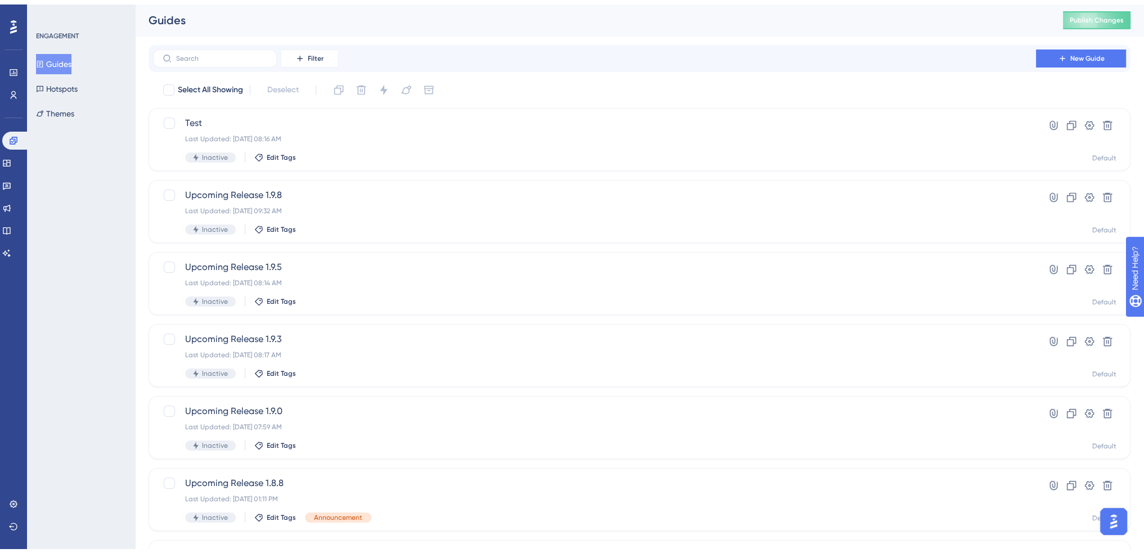
scroll to position [169, 0]
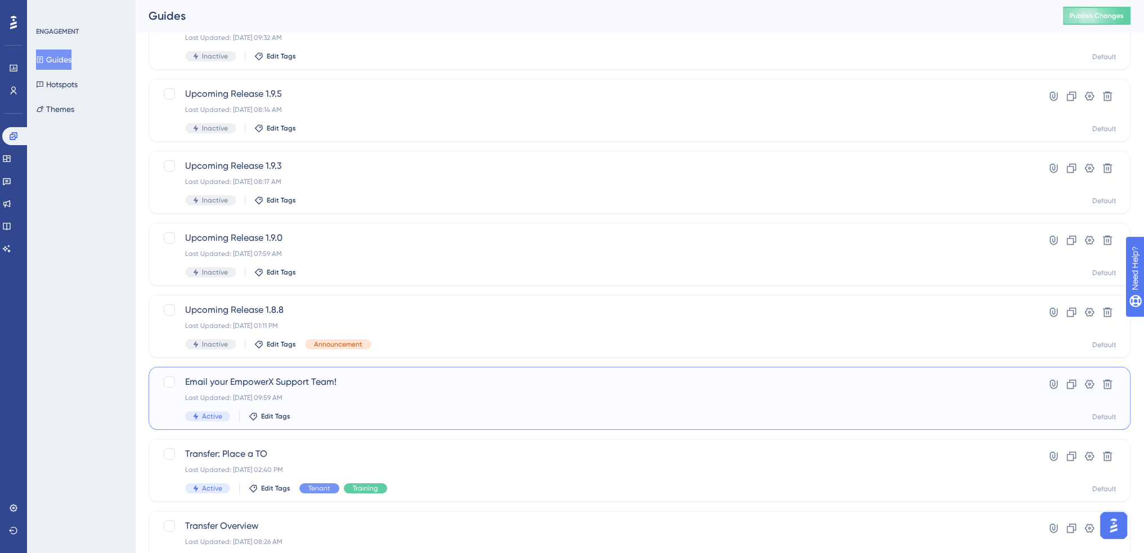
click at [427, 393] on div "Last Updated: [DATE] 09:59 AM" at bounding box center [594, 397] width 819 height 9
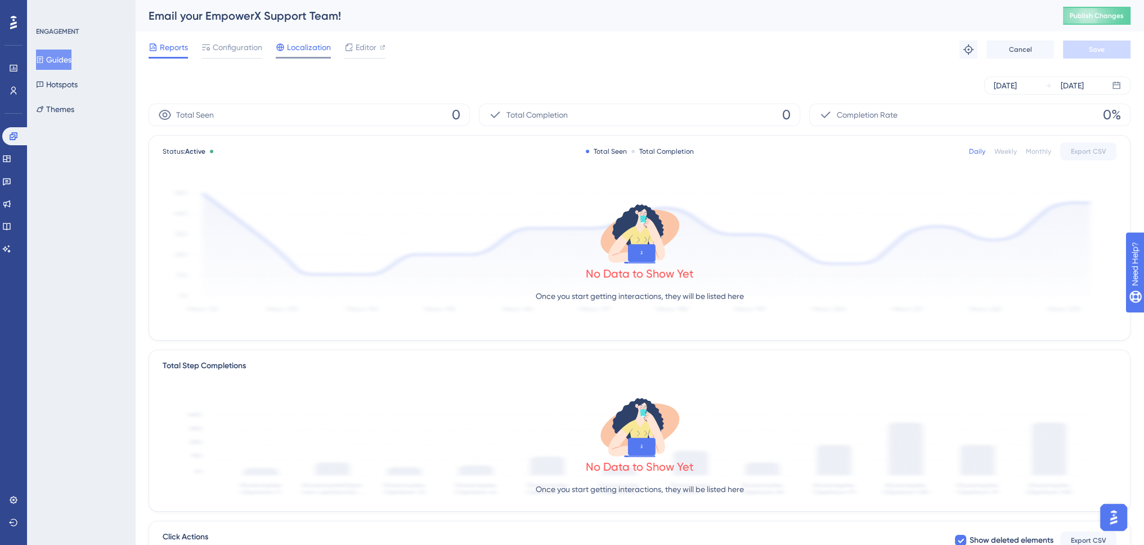
click at [297, 48] on span "Localization" at bounding box center [309, 48] width 44 height 14
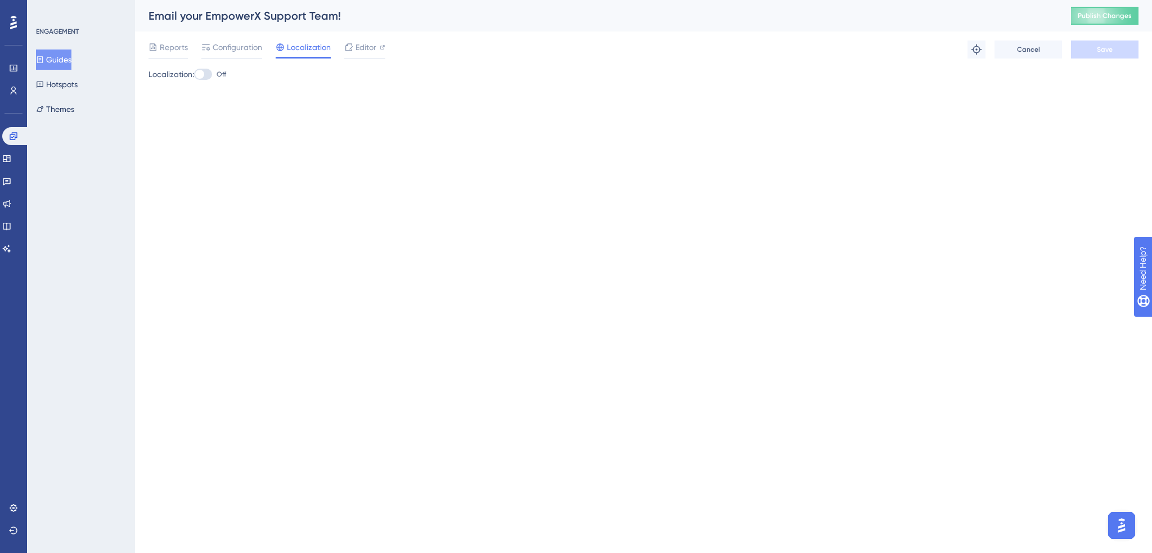
click at [212, 77] on div at bounding box center [203, 74] width 18 height 11
click at [194, 75] on input "Off" at bounding box center [194, 74] width 1 height 1
checkbox input "true"
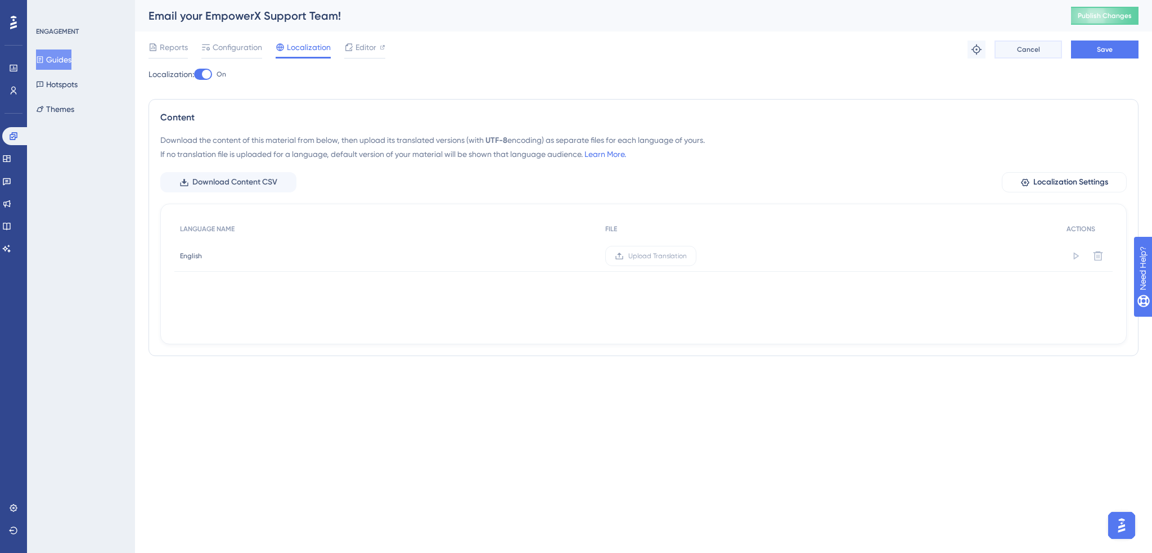
click at [1020, 53] on span "Cancel" at bounding box center [1028, 49] width 23 height 9
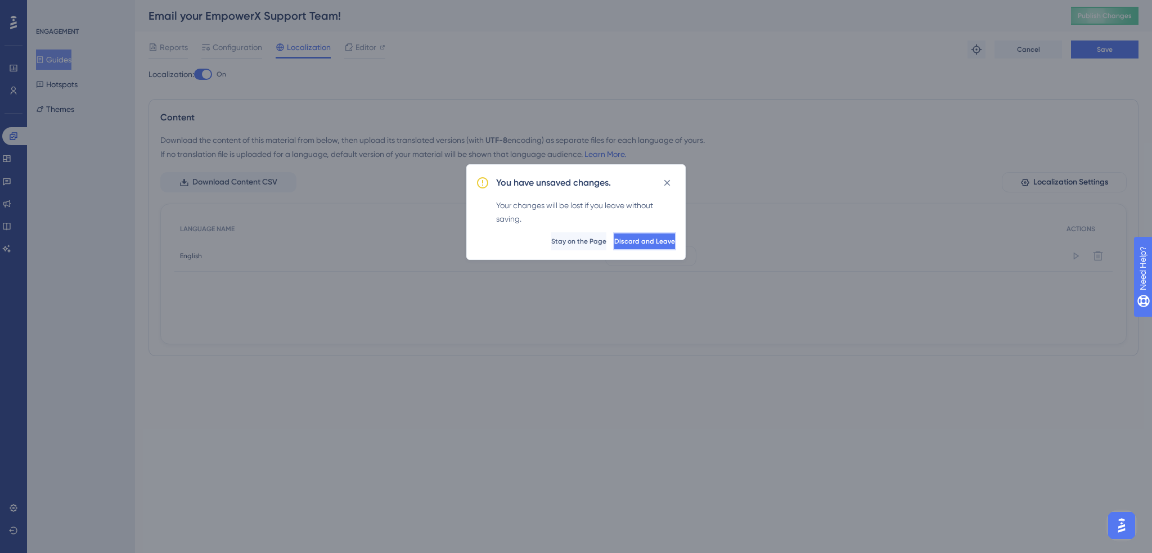
click at [636, 239] on span "Discard and Leave" at bounding box center [645, 241] width 61 height 9
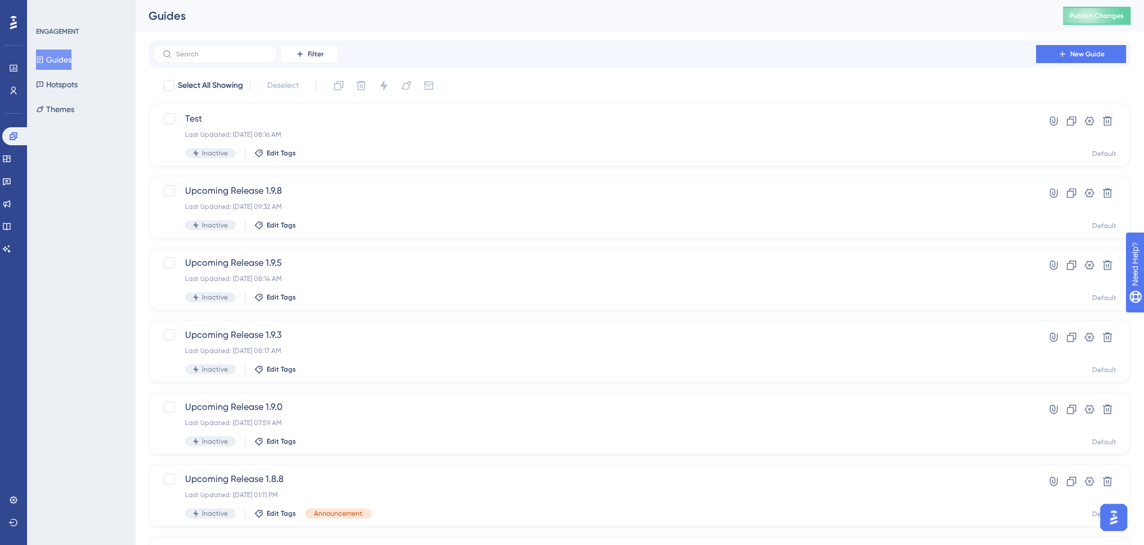
click at [85, 240] on div "ENGAGEMENT Guides Hotspots Themes" at bounding box center [81, 272] width 108 height 545
click at [16, 500] on icon at bounding box center [13, 499] width 9 height 9
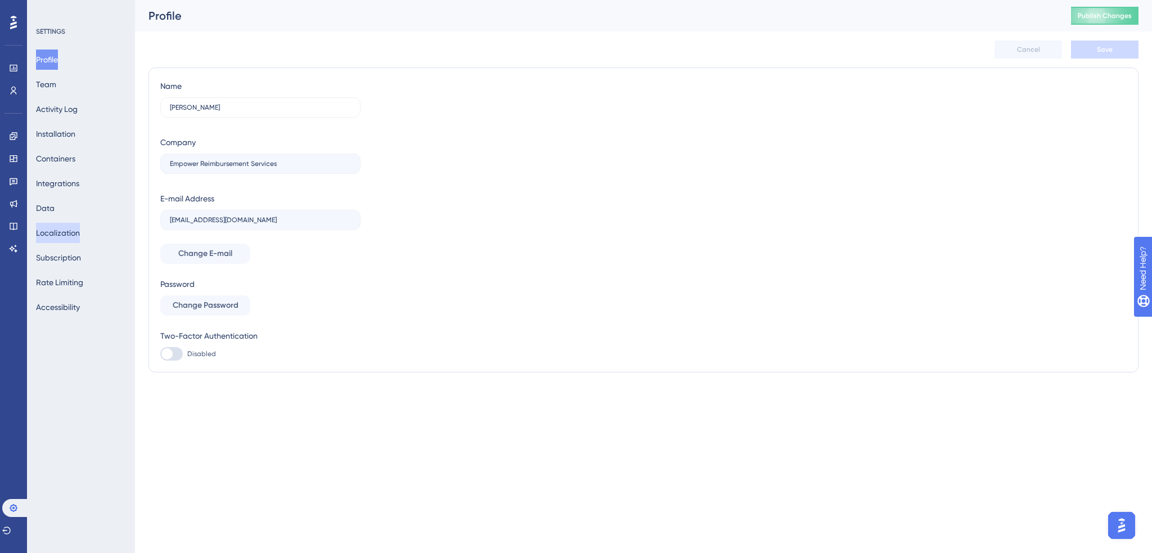
click at [58, 227] on button "Localization" at bounding box center [58, 233] width 44 height 20
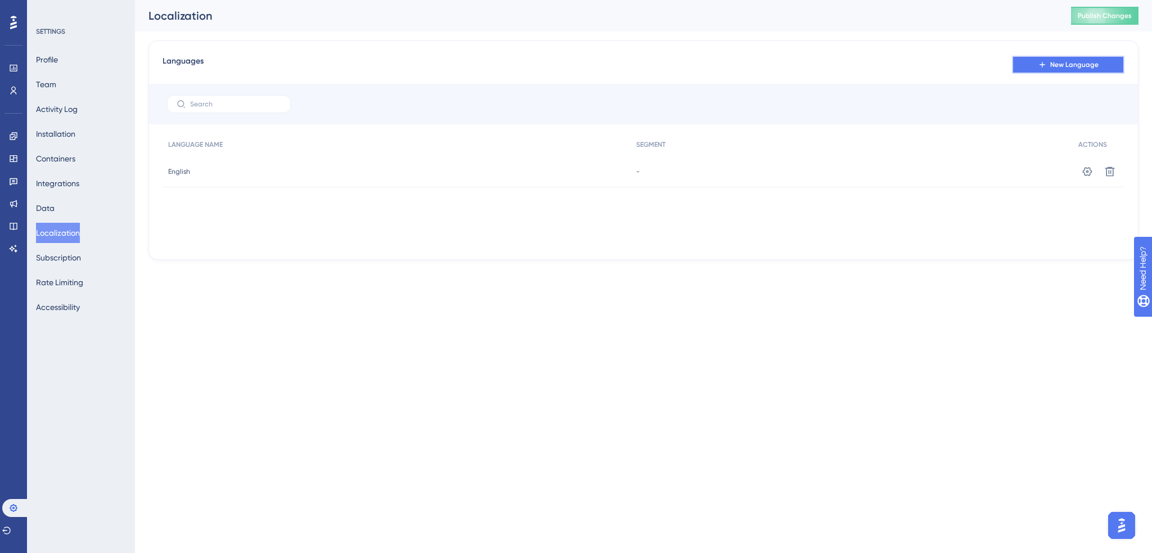
click at [1069, 65] on span "New Language" at bounding box center [1075, 64] width 48 height 9
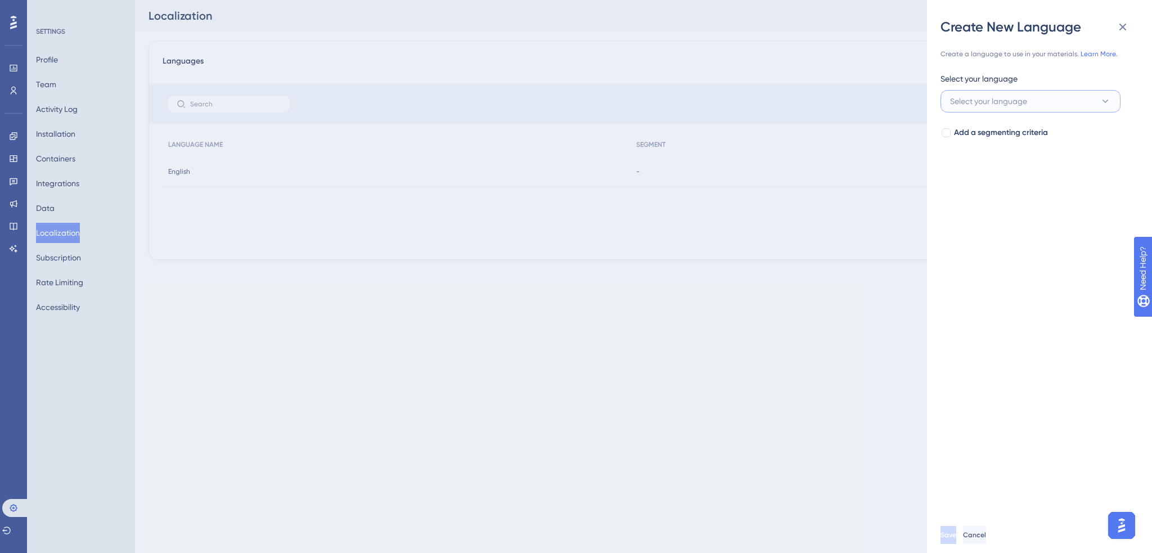
click at [977, 103] on span "Select your language" at bounding box center [988, 102] width 77 height 14
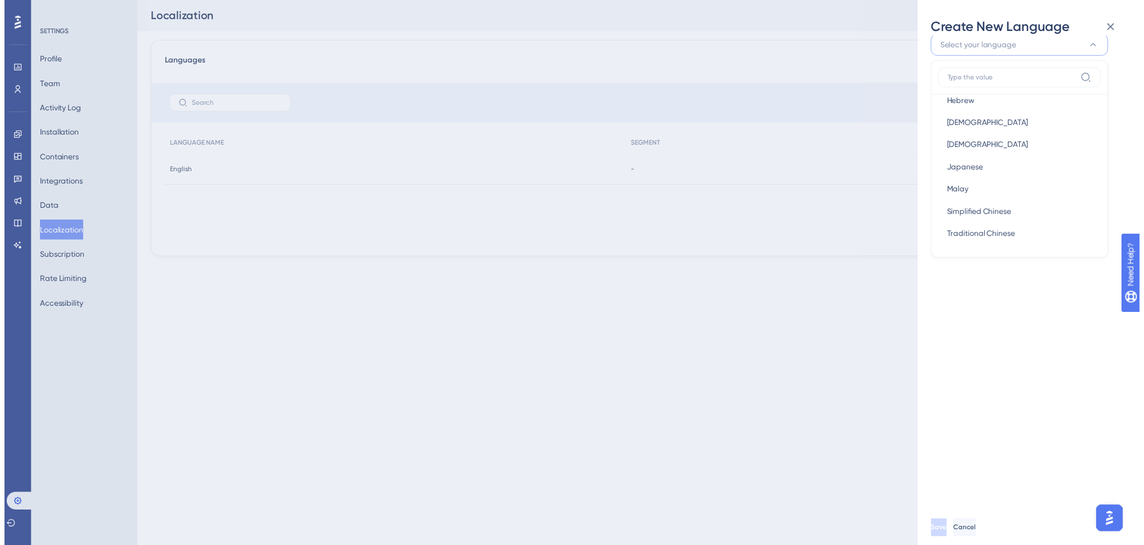
scroll to position [281, 0]
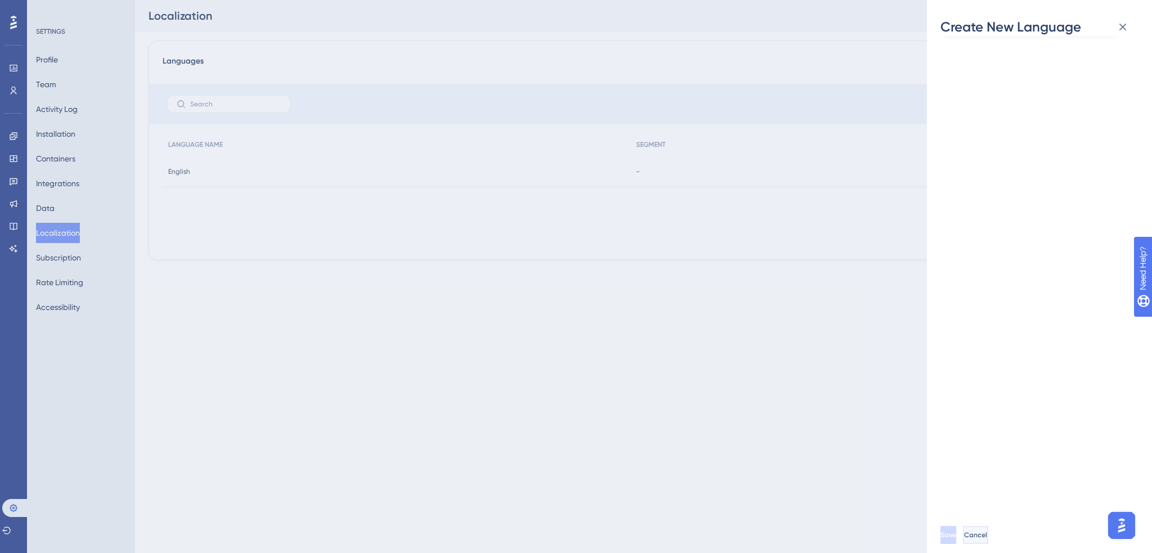
click at [989, 527] on button "Cancel" at bounding box center [975, 535] width 25 height 18
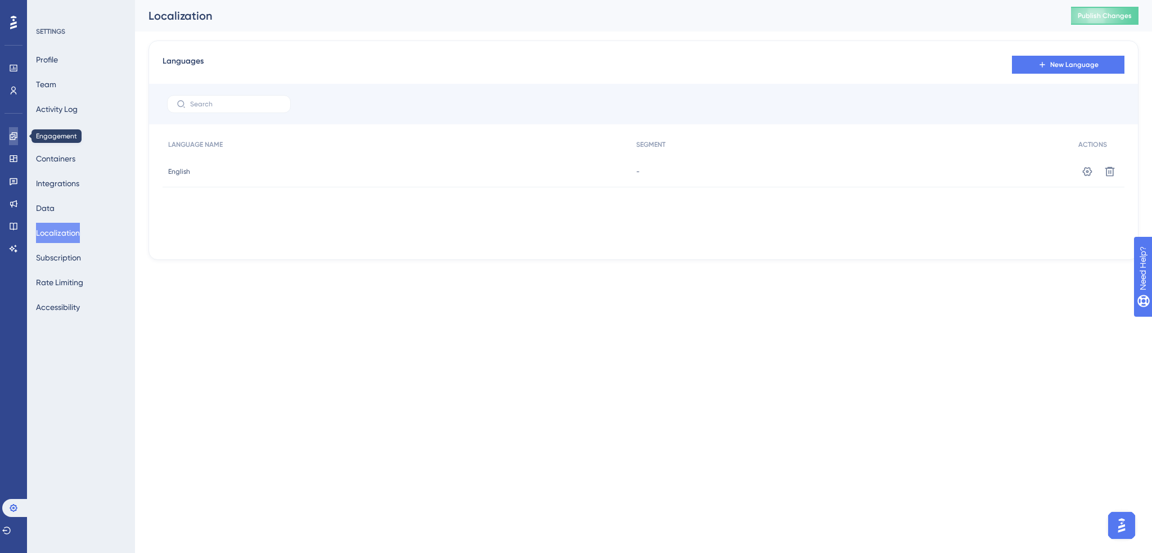
click at [12, 135] on icon at bounding box center [13, 136] width 9 height 9
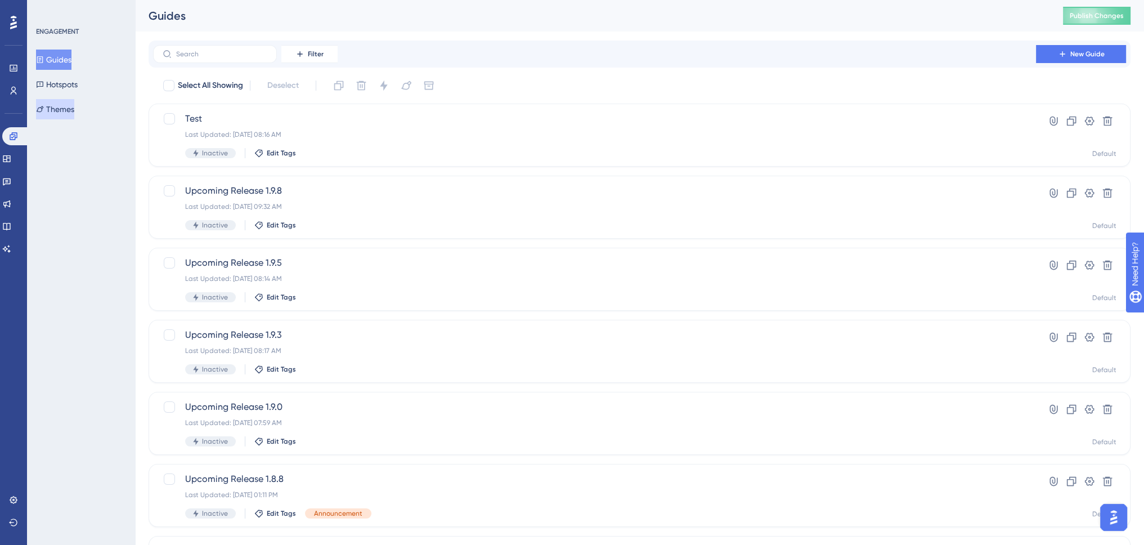
drag, startPoint x: 58, startPoint y: 115, endPoint x: 74, endPoint y: 106, distance: 18.4
click at [58, 115] on button "Themes" at bounding box center [55, 109] width 38 height 20
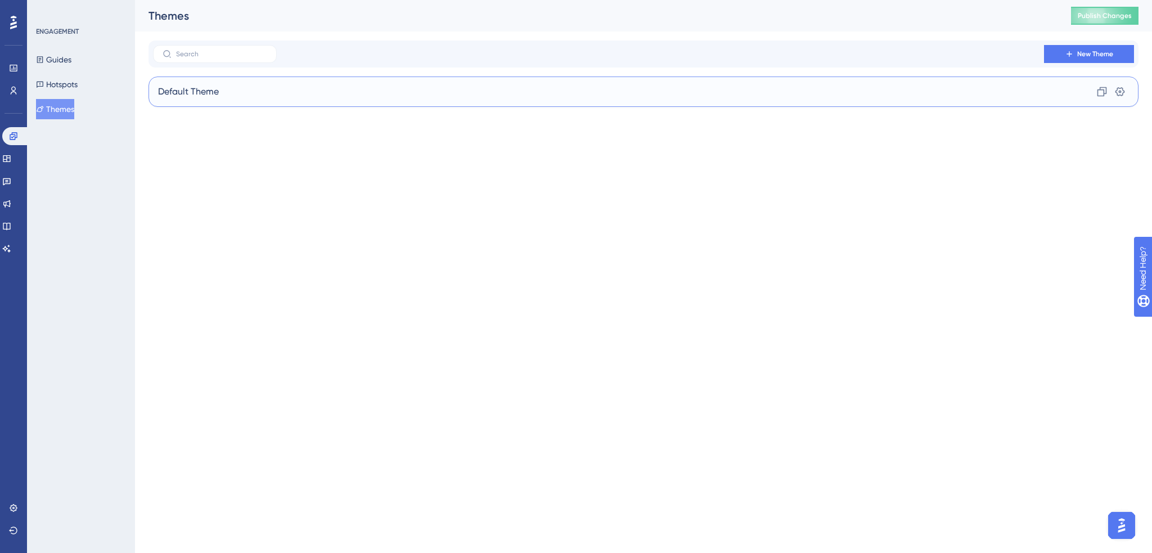
click at [234, 91] on div "Default Theme Clone Settings" at bounding box center [644, 92] width 990 height 30
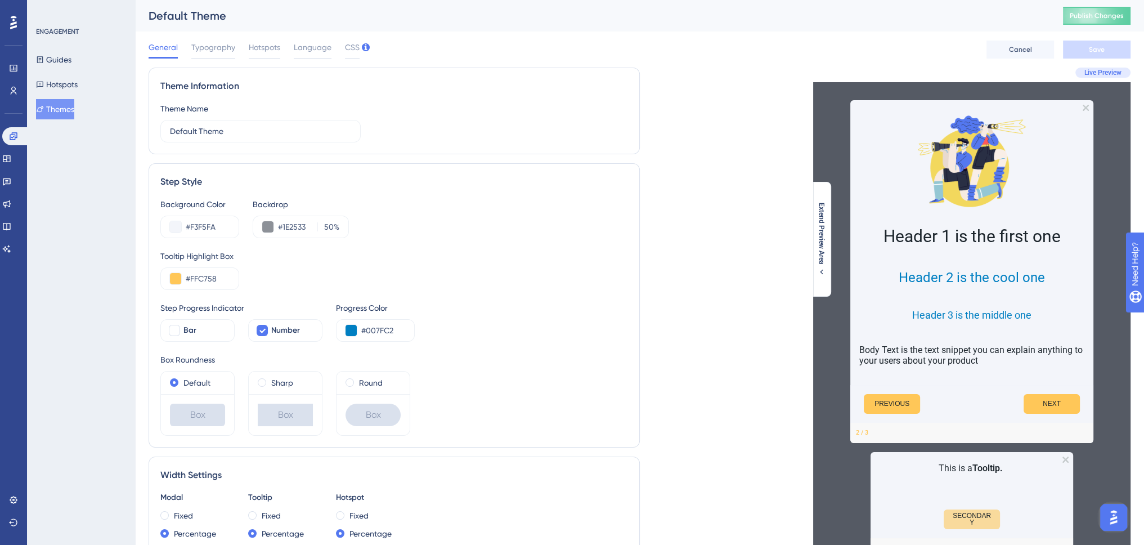
scroll to position [56, 0]
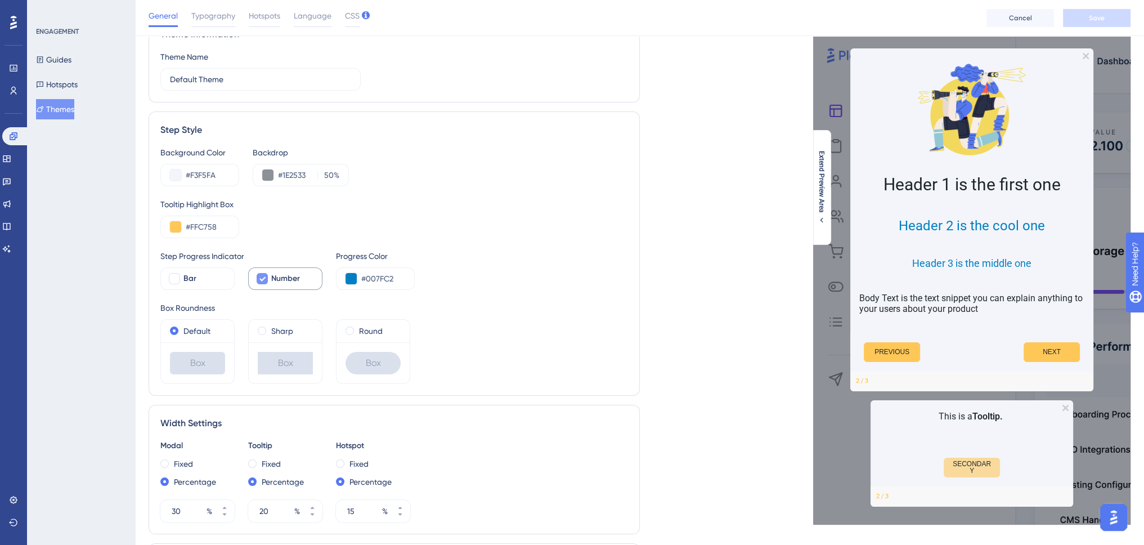
click at [262, 280] on icon at bounding box center [262, 278] width 7 height 9
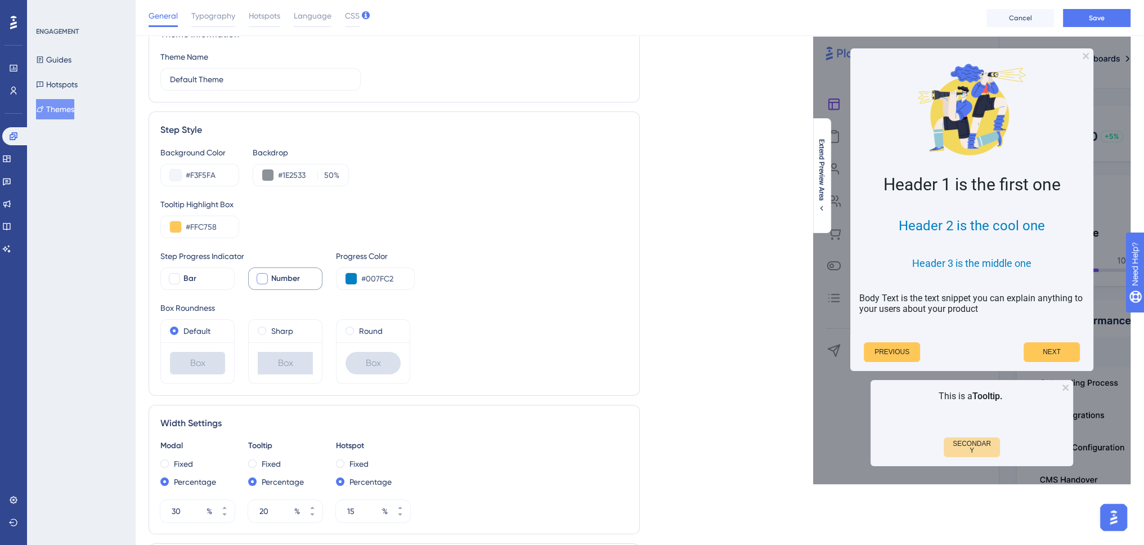
click at [291, 279] on span "Number" at bounding box center [285, 279] width 29 height 14
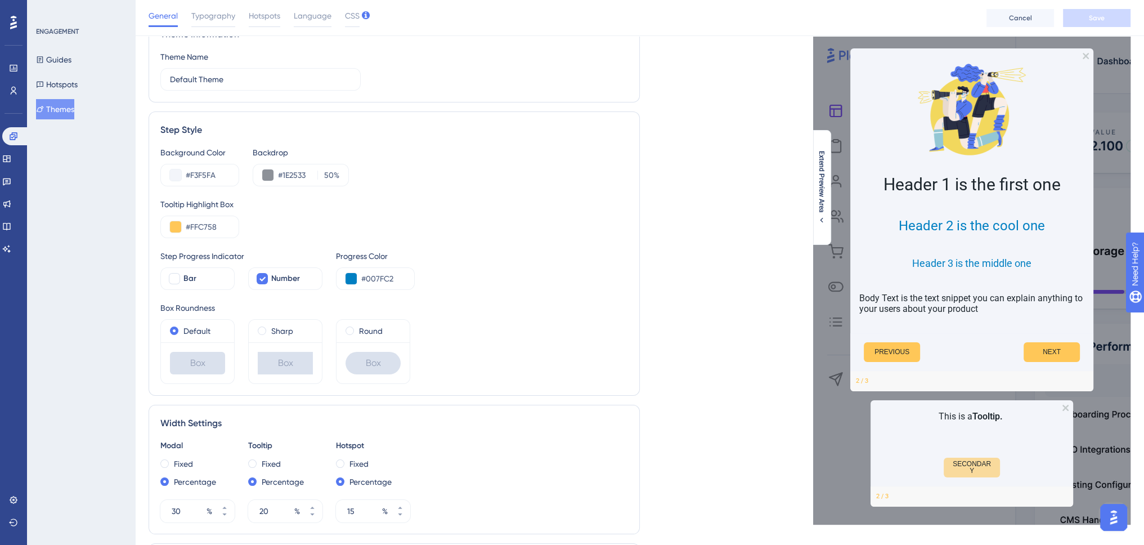
drag, startPoint x: 268, startPoint y: 276, endPoint x: 258, endPoint y: 273, distance: 10.5
click at [267, 276] on div at bounding box center [262, 279] width 14 height 14
checkbox input "false"
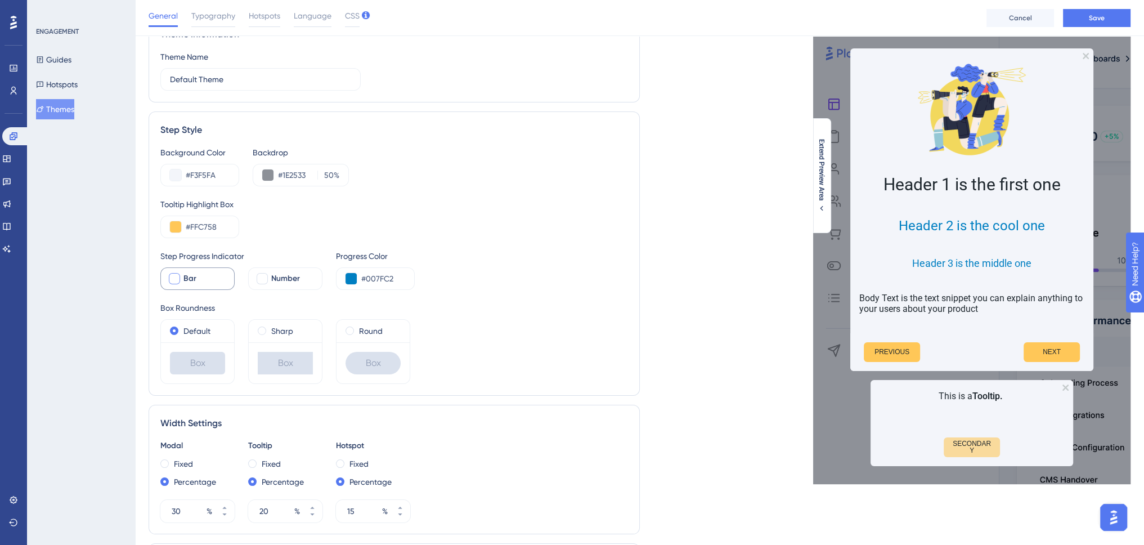
click at [200, 277] on div "Bar" at bounding box center [204, 279] width 42 height 14
checkbox input "true"
click at [290, 275] on span "Number" at bounding box center [285, 279] width 29 height 14
checkbox input "true"
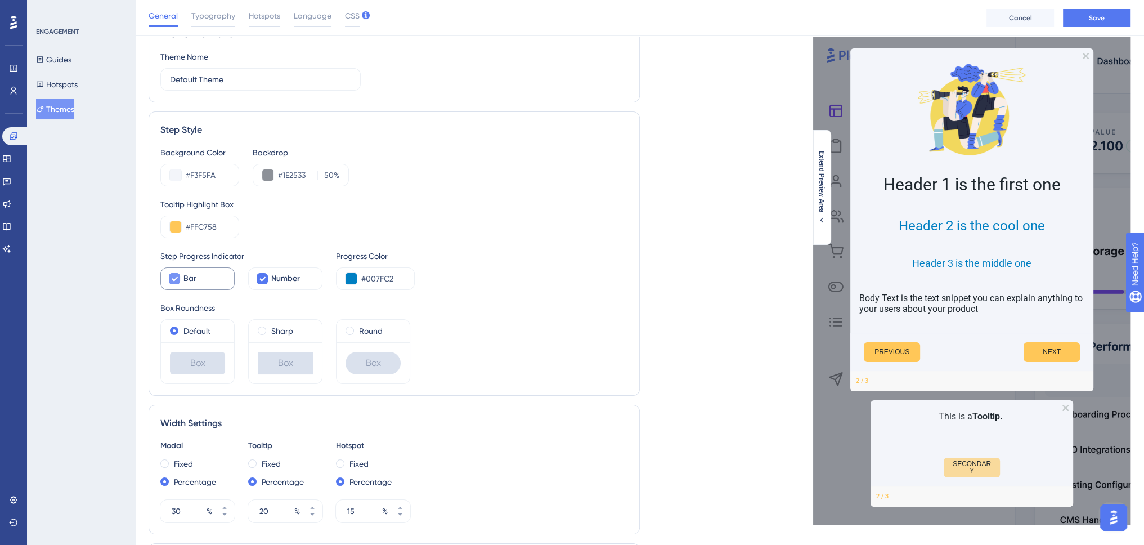
click at [187, 279] on span "Bar" at bounding box center [189, 279] width 13 height 14
click at [186, 279] on span "Bar" at bounding box center [189, 279] width 13 height 14
click at [196, 281] on div "Bar" at bounding box center [204, 279] width 42 height 14
drag, startPoint x: 197, startPoint y: 276, endPoint x: 204, endPoint y: 274, distance: 7.0
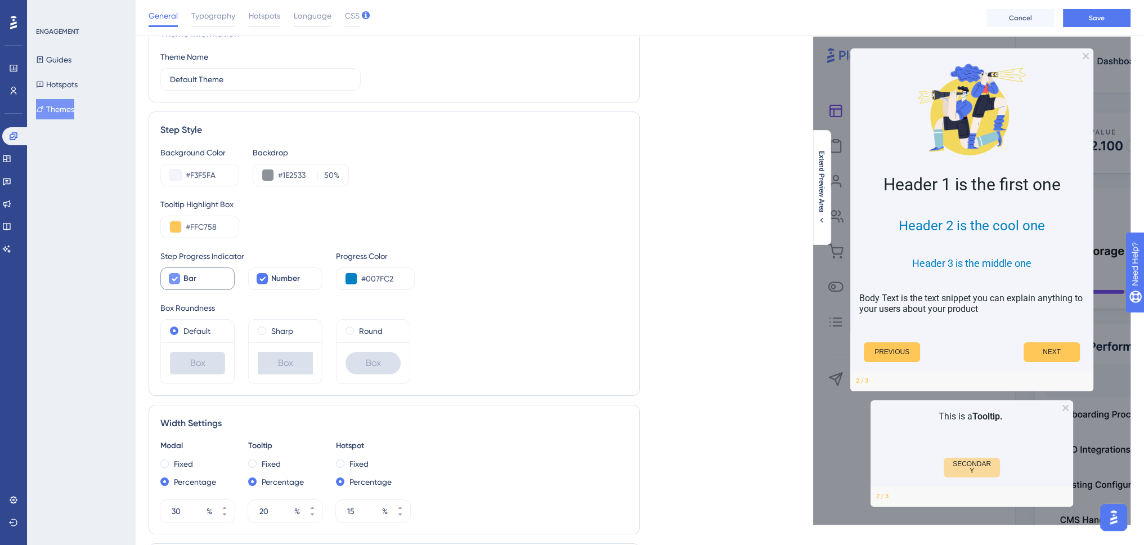
click at [200, 275] on div "Bar" at bounding box center [204, 279] width 42 height 14
checkbox input "false"
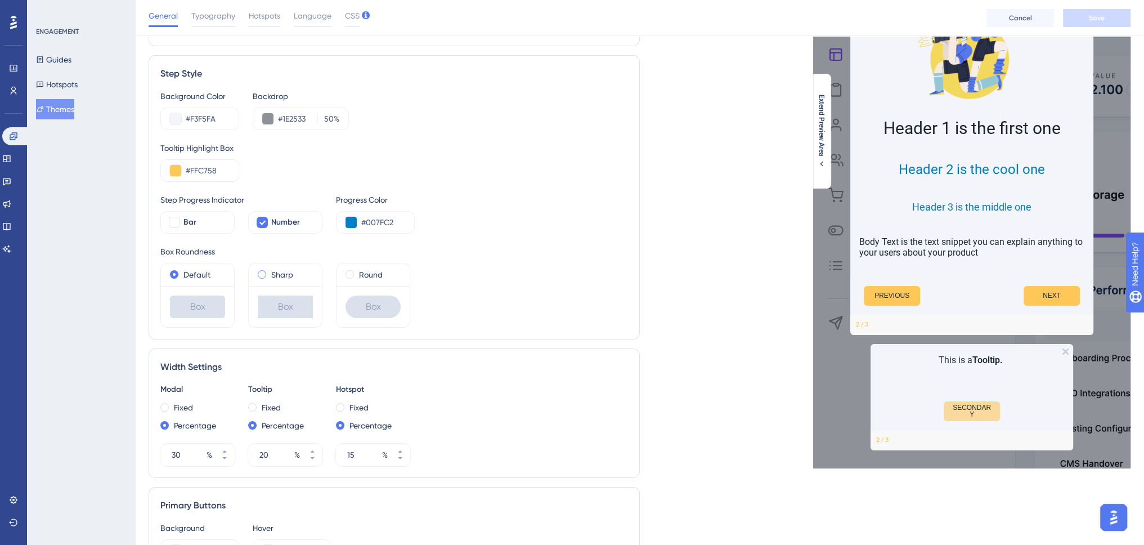
click at [282, 274] on label "Sharp" at bounding box center [282, 275] width 22 height 14
click at [346, 271] on span at bounding box center [350, 274] width 8 height 8
click at [357, 272] on input "radio" at bounding box center [357, 272] width 0 height 0
drag, startPoint x: 288, startPoint y: 277, endPoint x: 281, endPoint y: 275, distance: 6.6
click at [286, 276] on label "Sharp" at bounding box center [282, 275] width 22 height 14
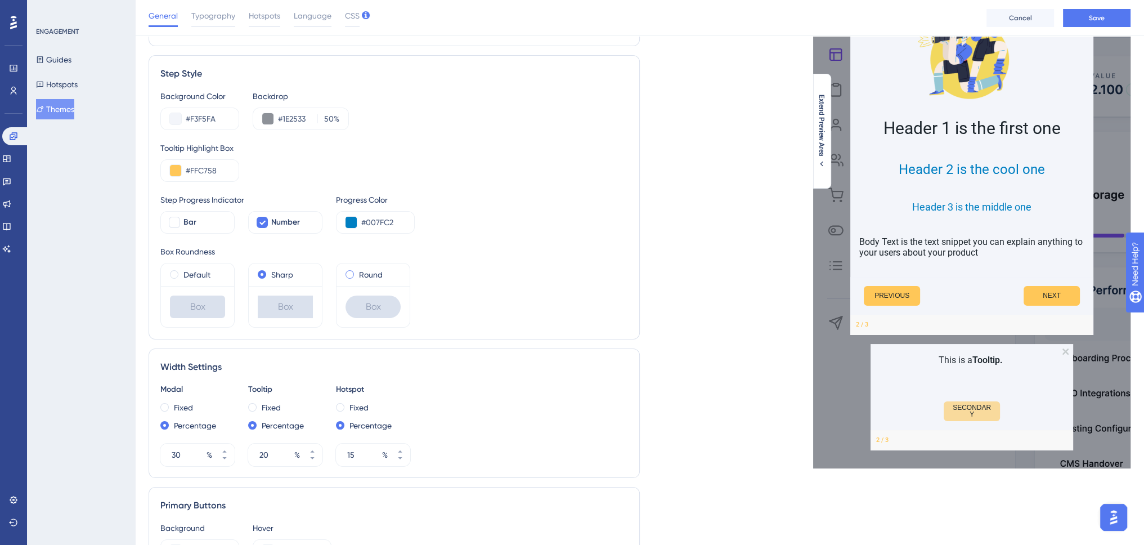
drag, startPoint x: 182, startPoint y: 272, endPoint x: 370, endPoint y: 276, distance: 188.5
click at [182, 272] on div "Default" at bounding box center [197, 275] width 55 height 14
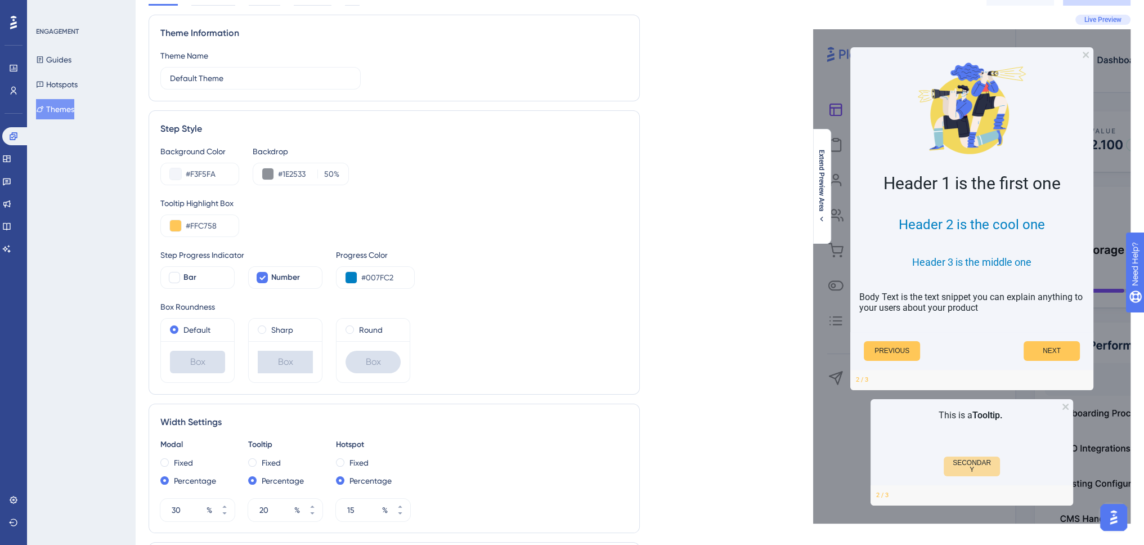
scroll to position [0, 0]
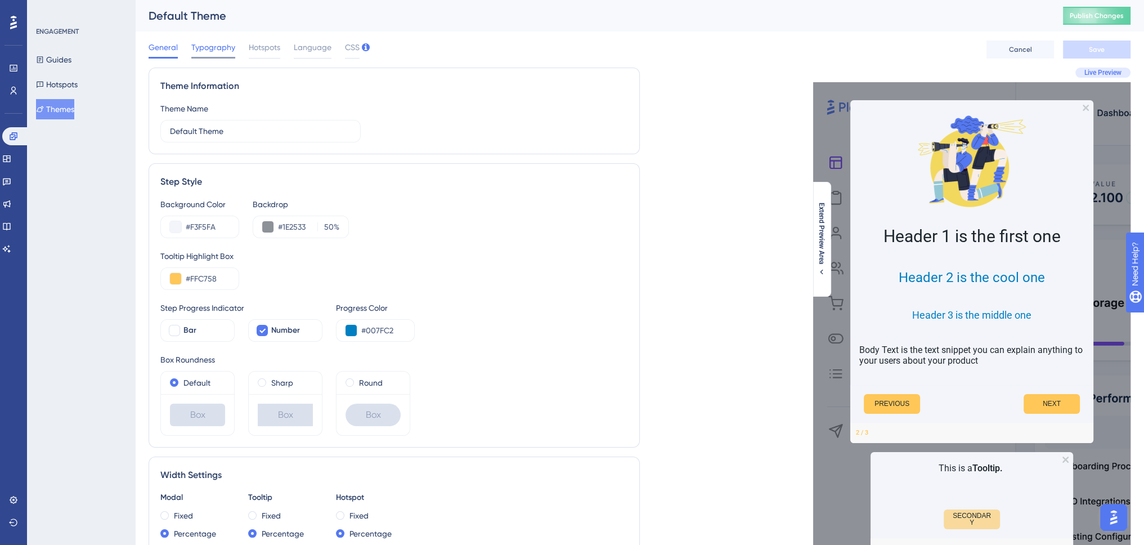
click at [195, 45] on span "Typography" at bounding box center [213, 48] width 44 height 14
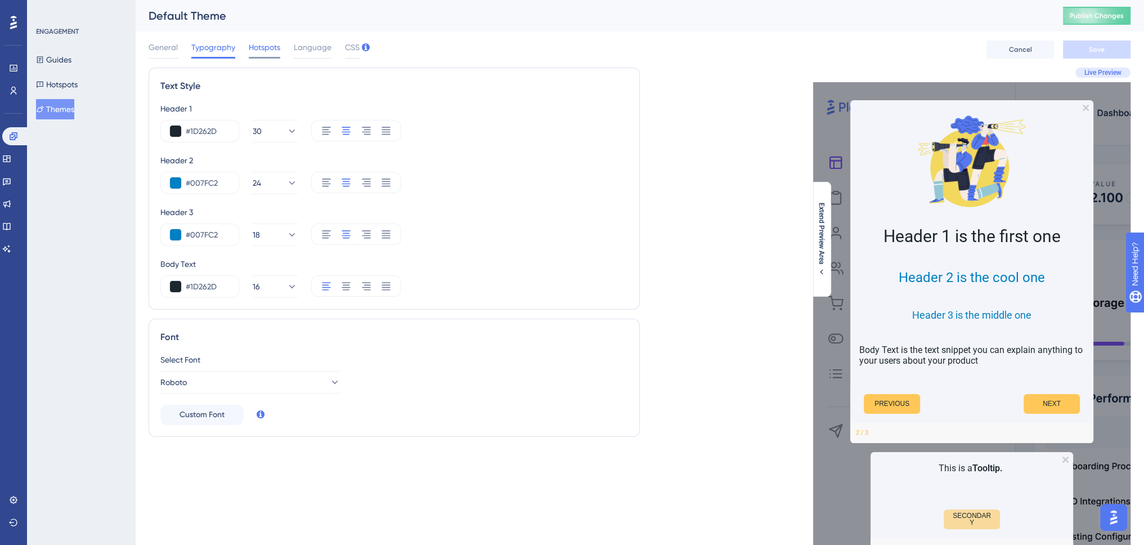
click at [270, 45] on span "Hotspots" at bounding box center [265, 48] width 32 height 14
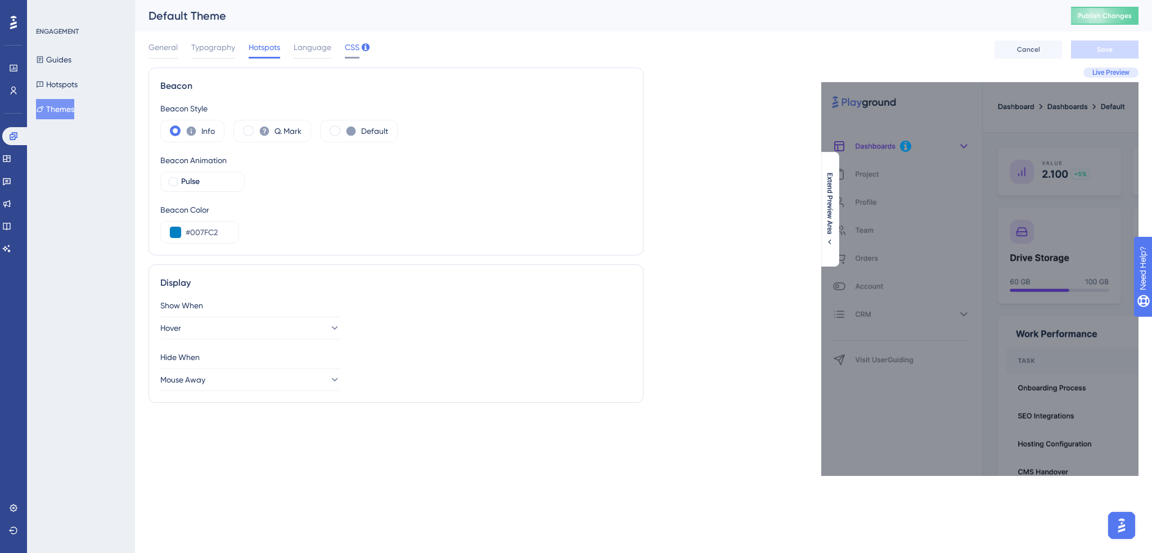
click at [353, 50] on span "CSS" at bounding box center [352, 48] width 15 height 14
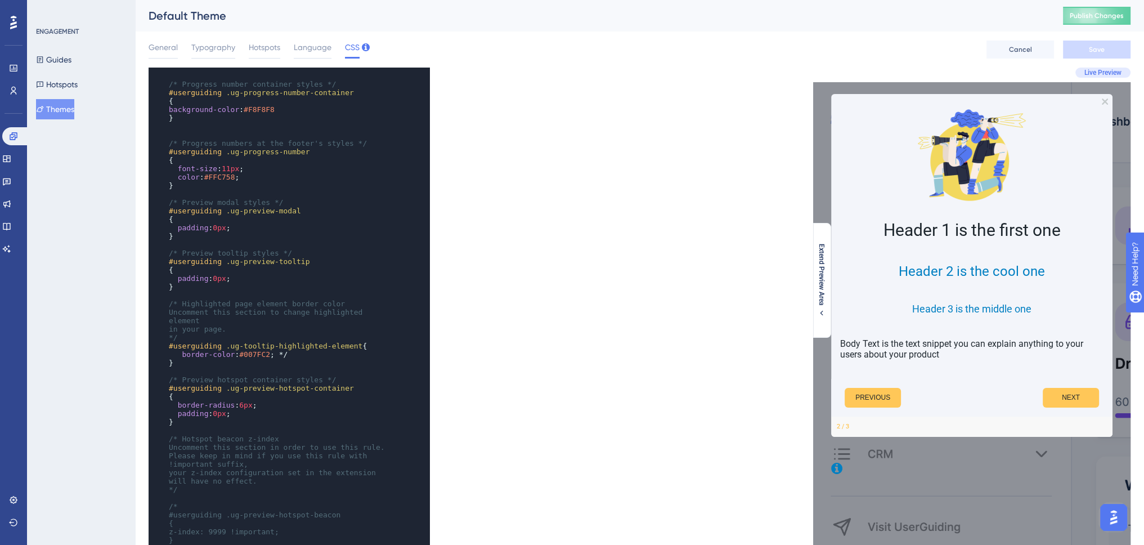
scroll to position [225, 0]
click at [210, 48] on span "Typography" at bounding box center [213, 48] width 44 height 14
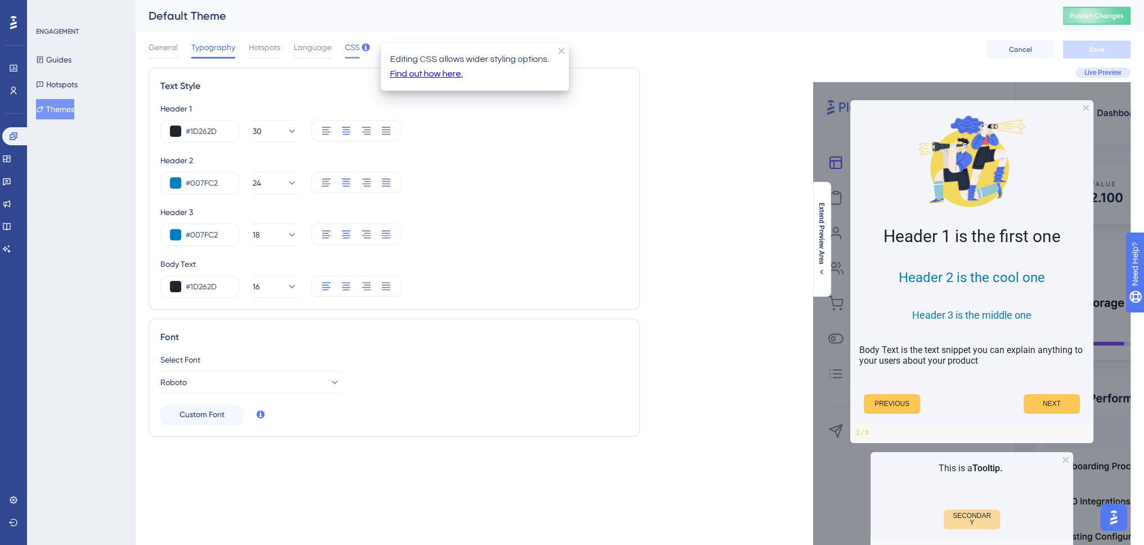
click at [351, 46] on span "CSS" at bounding box center [352, 48] width 15 height 14
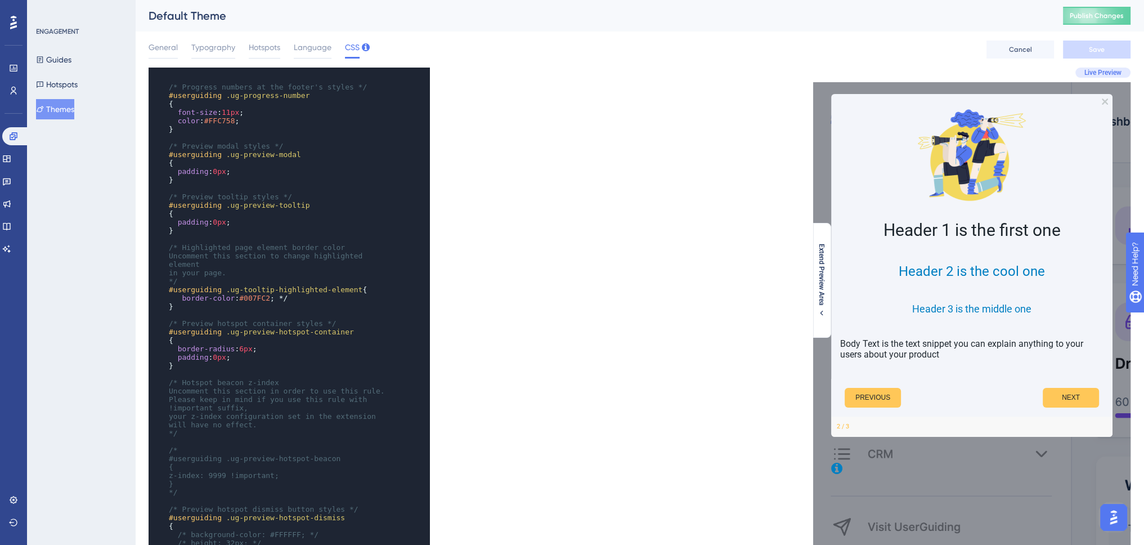
scroll to position [338, 0]
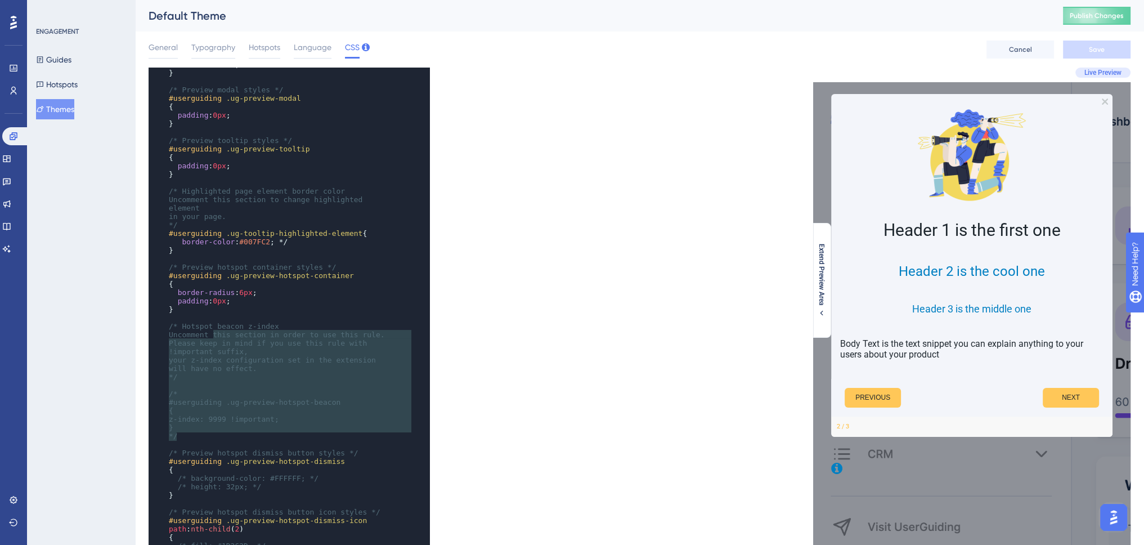
type textarea "his section in order to use this rule. Please keep in mind if you use this rule…"
drag, startPoint x: 213, startPoint y: 335, endPoint x: 239, endPoint y: 450, distance: 117.6
click at [240, 448] on div "​ /* Only the selectors and attributes provided in this field are editable at t…" at bounding box center [278, 284] width 223 height 1072
click at [233, 456] on span "/* Preview hotspot dismiss button styles */" at bounding box center [264, 452] width 190 height 8
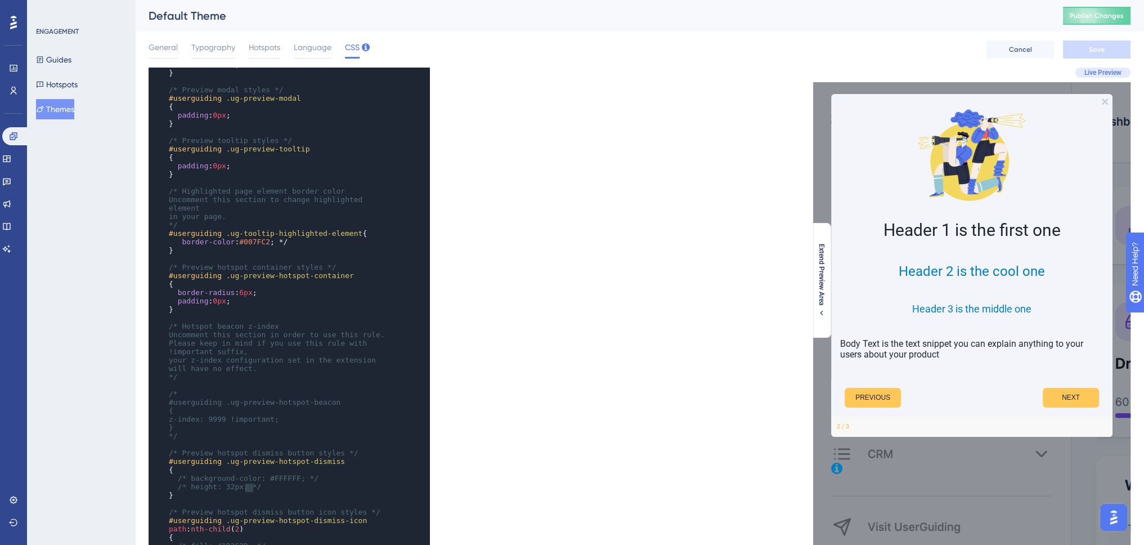
type textarea "nd-color: #FFFFFF; */ /* height: 32px; */"
drag, startPoint x: 257, startPoint y: 488, endPoint x: 221, endPoint y: 483, distance: 36.3
click at [221, 483] on pre "/* height: 32px; */" at bounding box center [278, 486] width 223 height 8
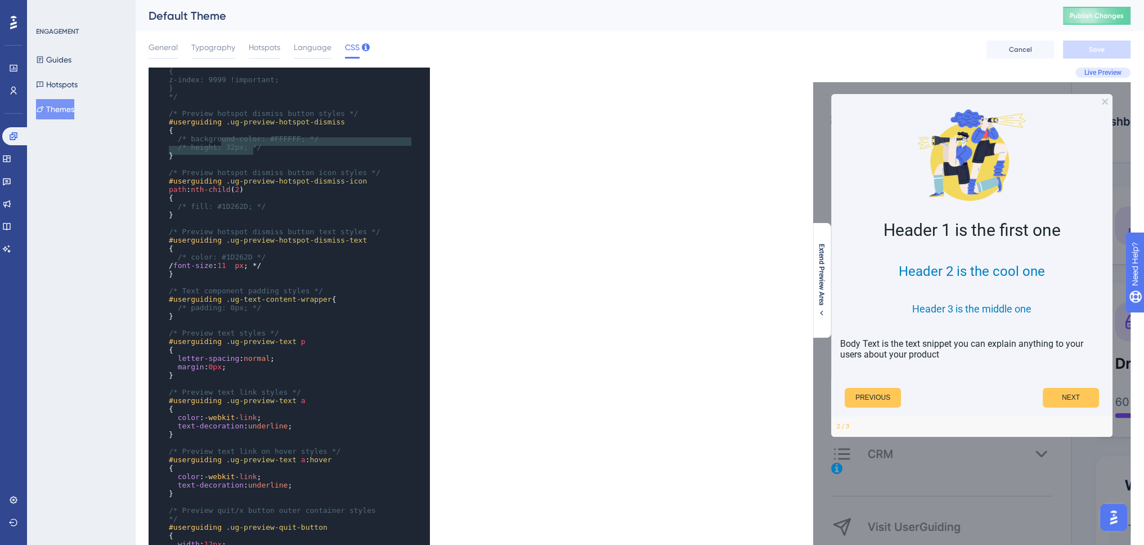
scroll to position [563, 0]
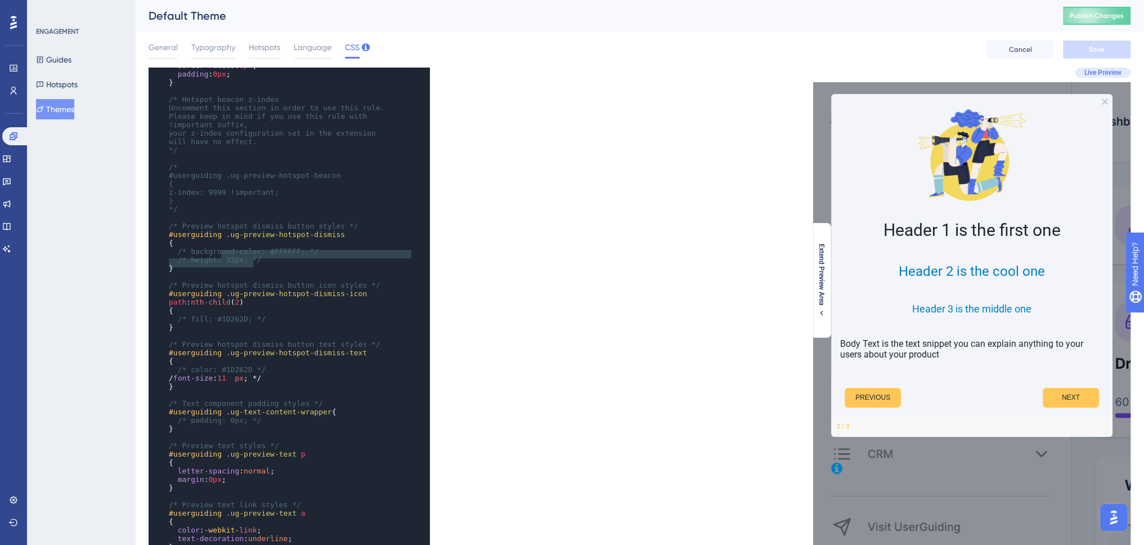
click at [212, 181] on div "​ /* Preview hotspot container styles */ #userguiding .ug-preview-hotspot-conta…" at bounding box center [278, 479] width 223 height 903
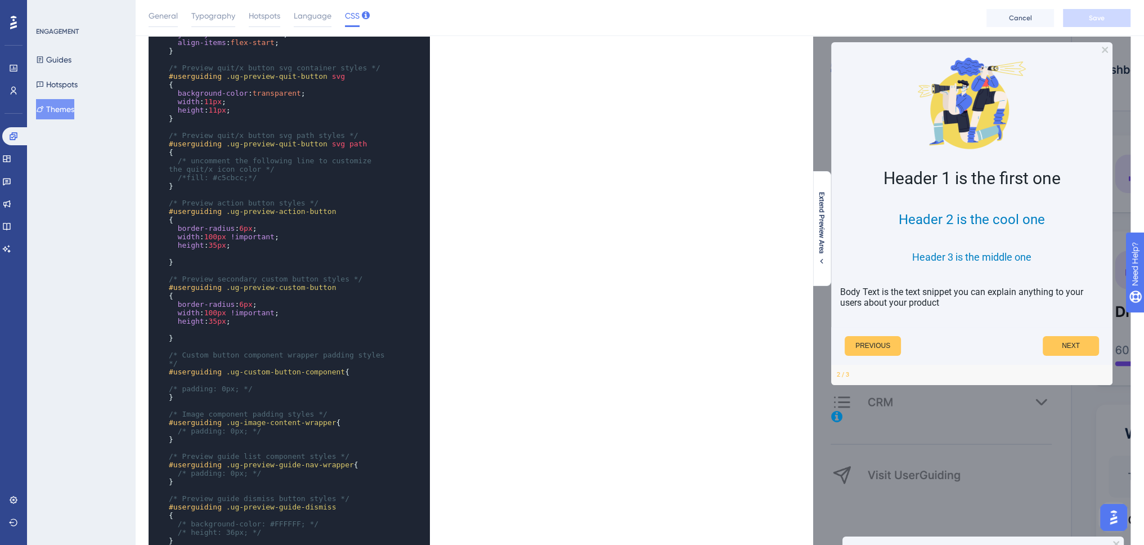
click at [567, 224] on div "x #userguiding .ug-preview-hotspot-beacon /* fill: #1D262D; */ } ​ /* Preview h…" at bounding box center [394, 331] width 491 height 630
